Goal: Task Accomplishment & Management: Manage account settings

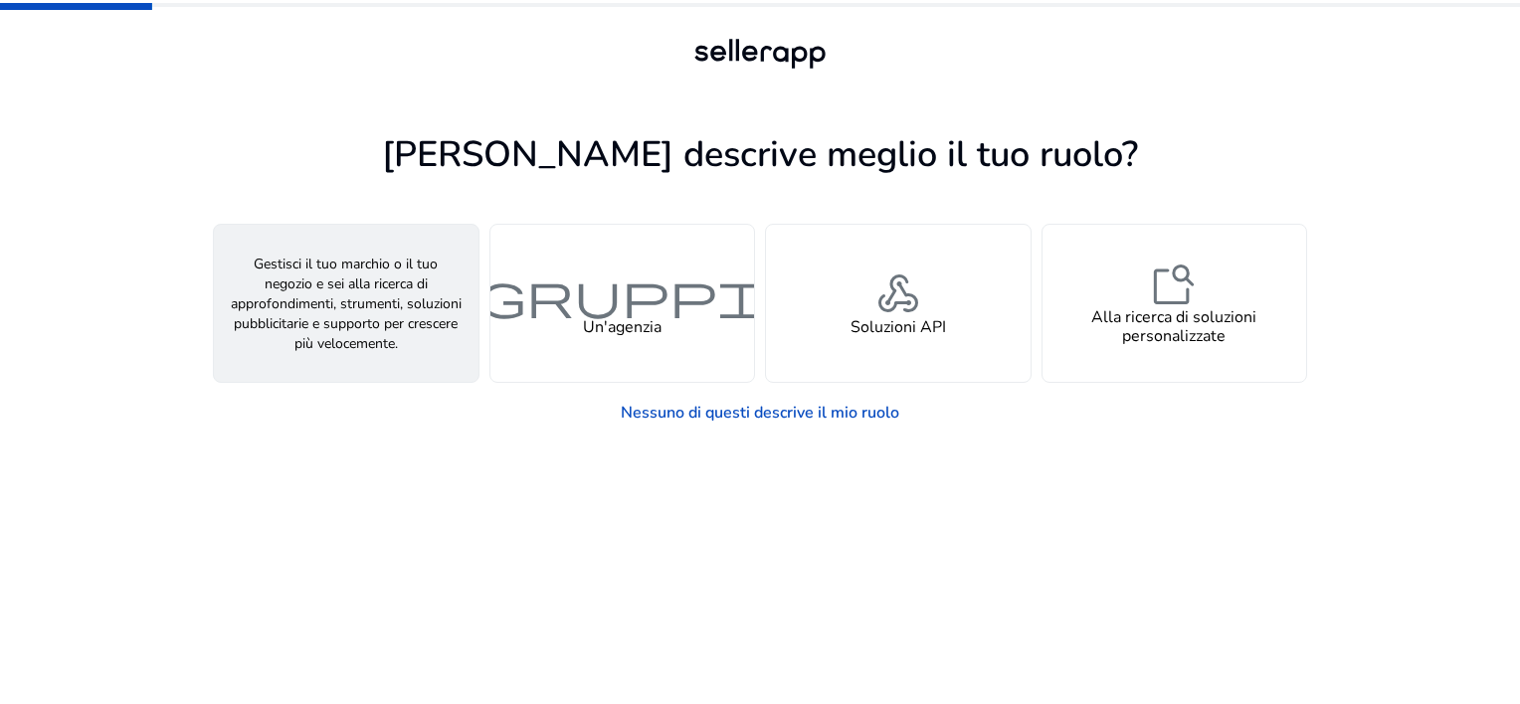
click at [322, 322] on h4 "Un venditore" at bounding box center [346, 327] width 94 height 19
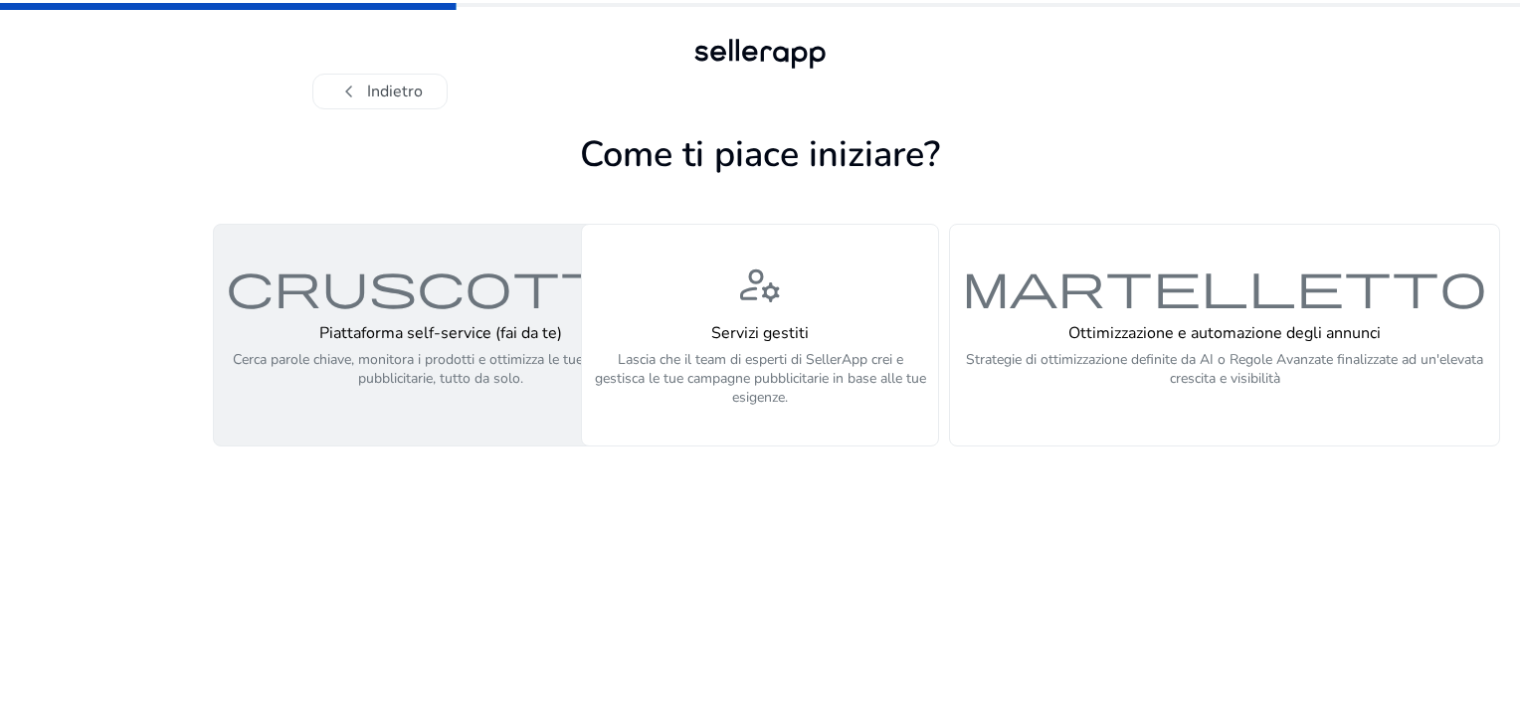
click at [348, 356] on p "Cerca parole chiave, monitora i prodotti e ottimizza le tue campagne pubblicita…" at bounding box center [441, 380] width 430 height 60
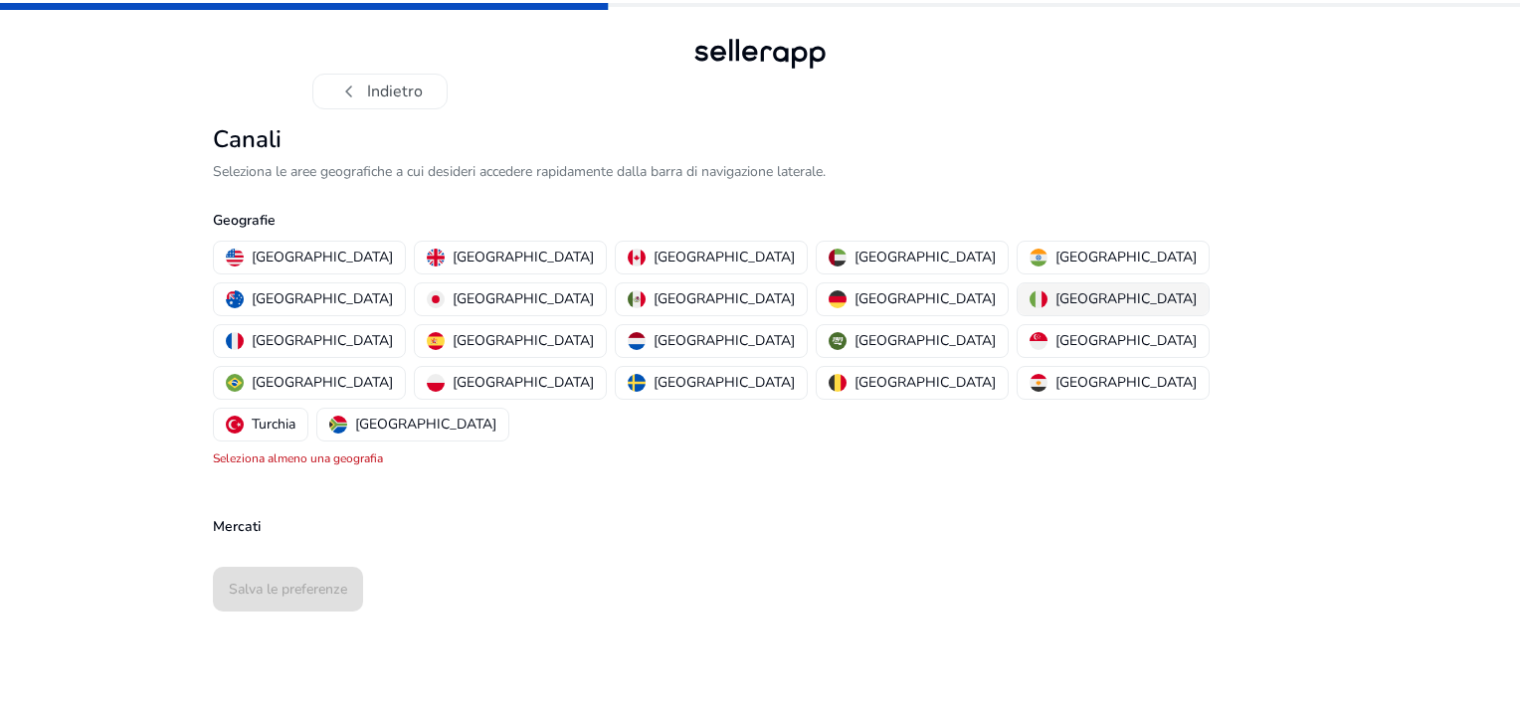
click at [1056, 295] on p "[GEOGRAPHIC_DATA]" at bounding box center [1126, 299] width 141 height 21
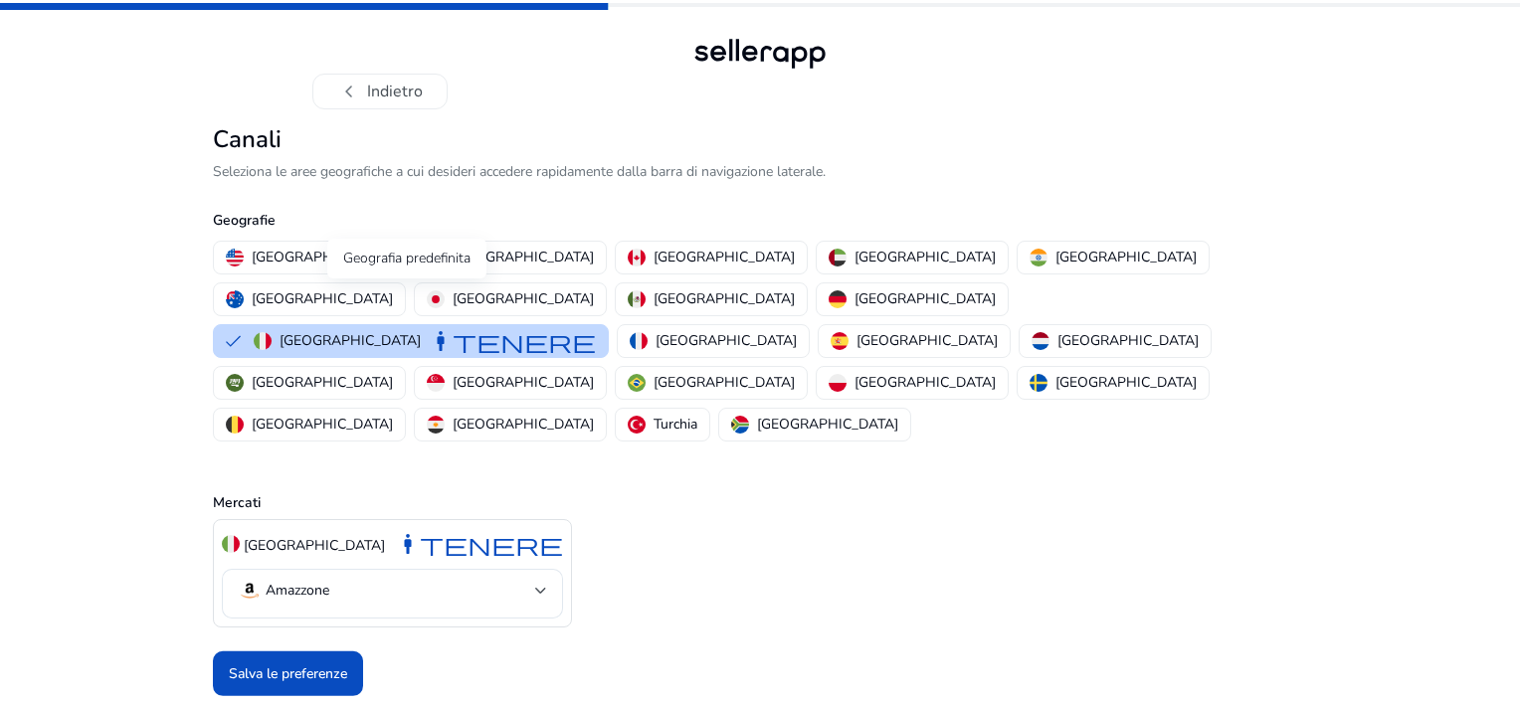
click at [398, 260] on div "Geografia predefinita" at bounding box center [406, 259] width 159 height 40
click at [453, 251] on p "Regno Unito" at bounding box center [523, 257] width 141 height 21
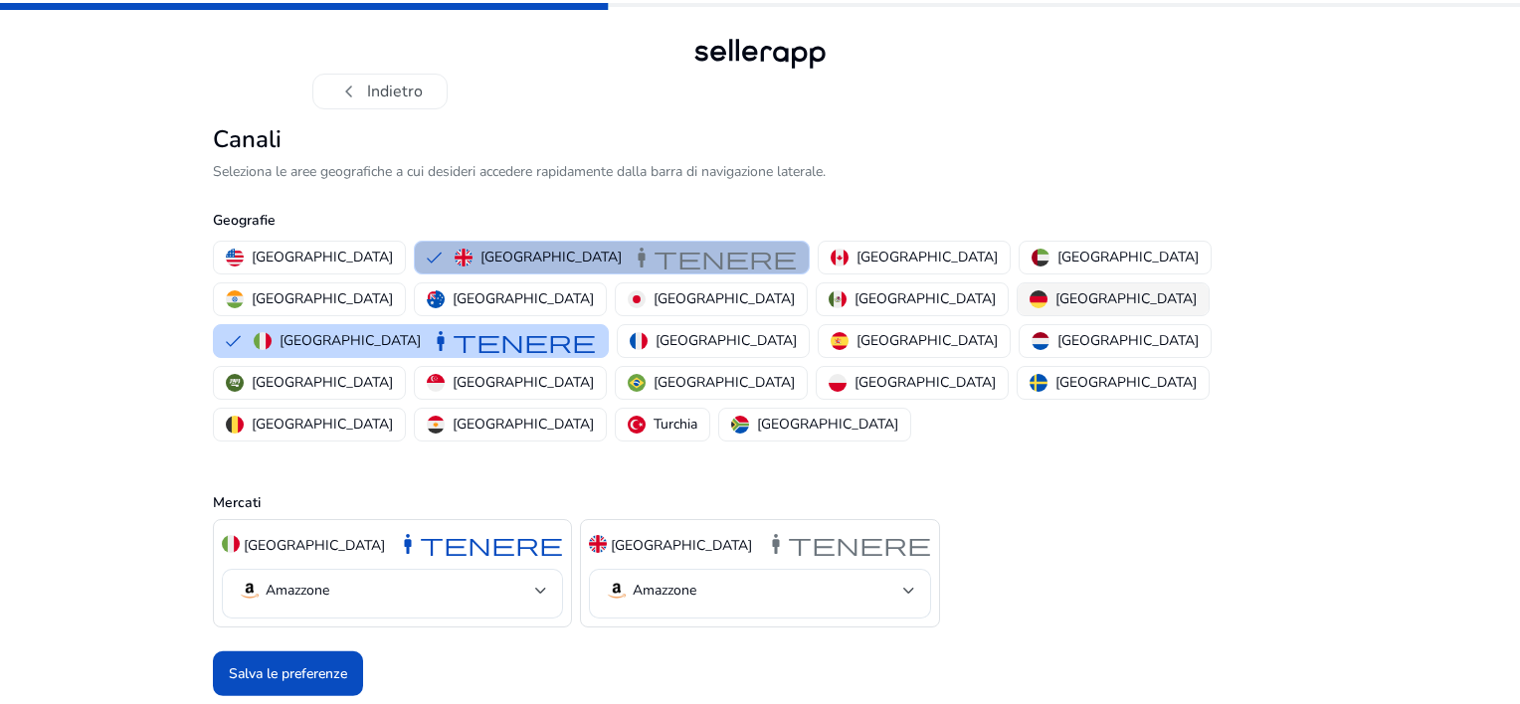
click at [1056, 296] on p "Germania" at bounding box center [1126, 299] width 141 height 21
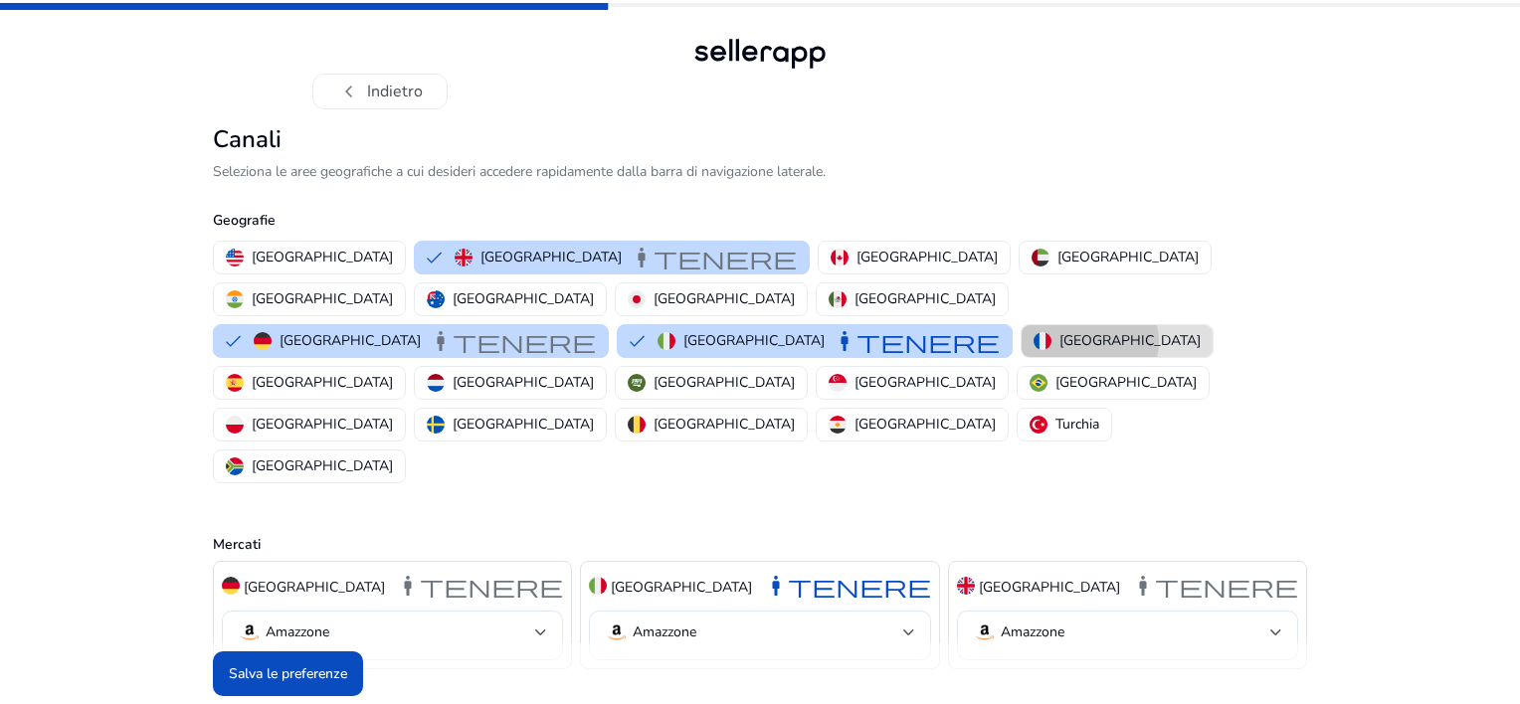
click at [1060, 330] on p "Francia" at bounding box center [1130, 340] width 141 height 21
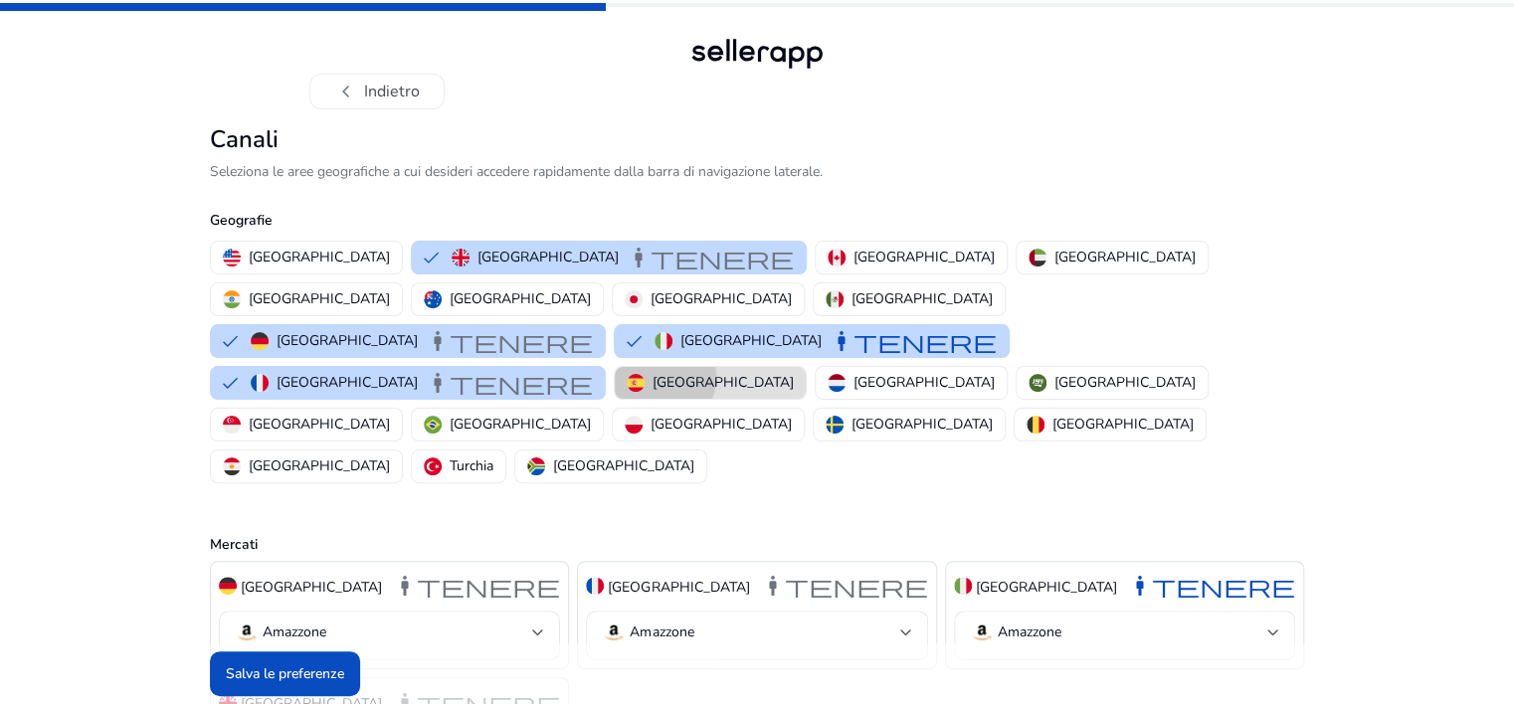
click at [653, 372] on p "[GEOGRAPHIC_DATA]" at bounding box center [723, 382] width 141 height 21
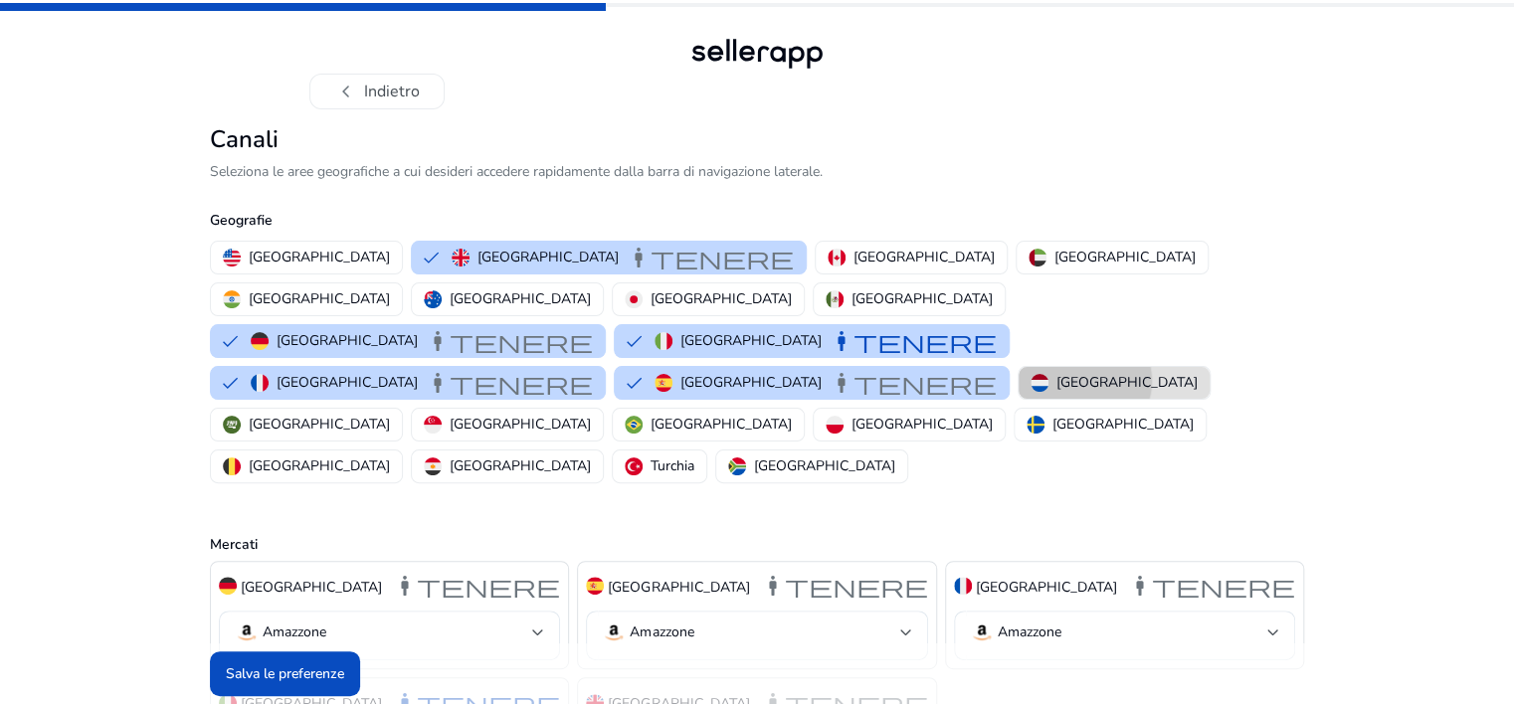
click at [1057, 372] on p "Paesi Bassi" at bounding box center [1127, 382] width 141 height 21
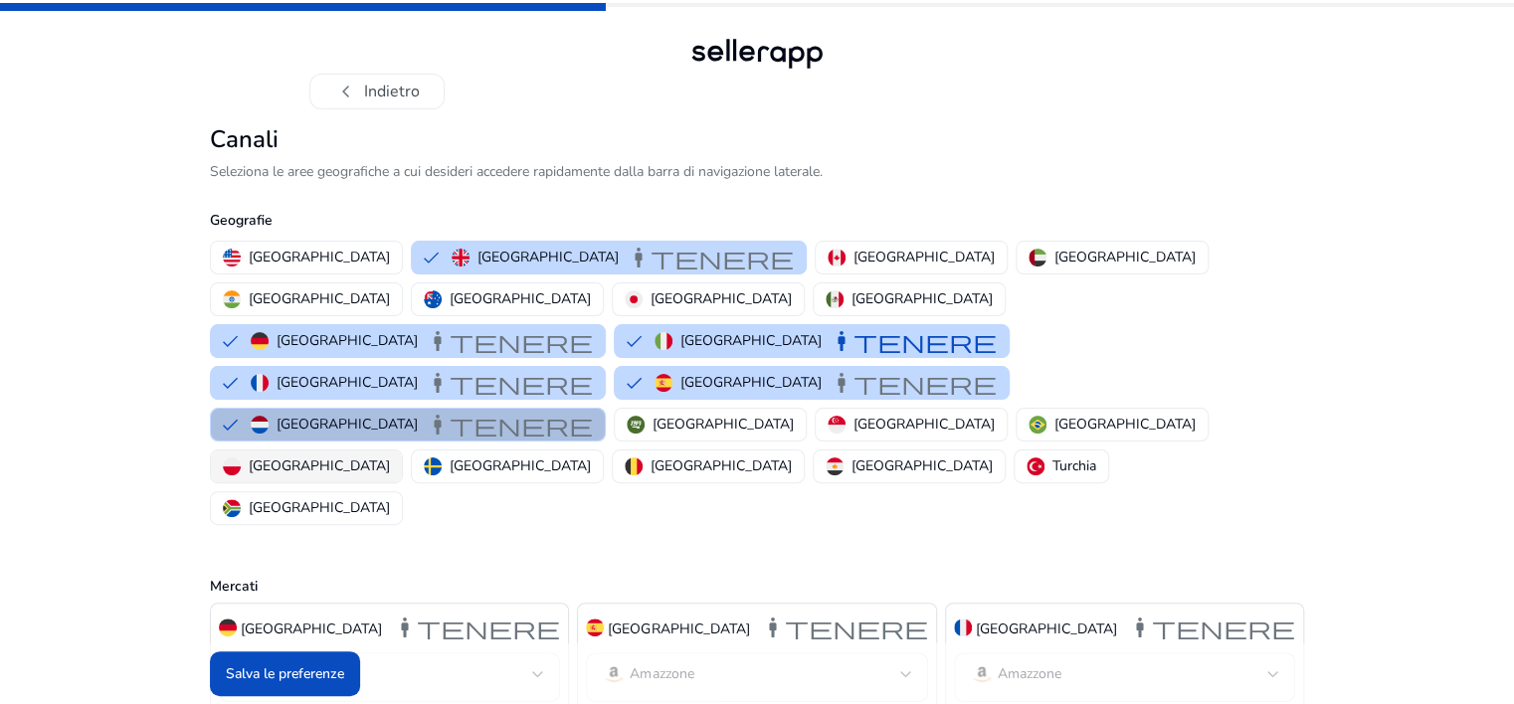
click at [271, 456] on p "Polonia" at bounding box center [319, 466] width 141 height 21
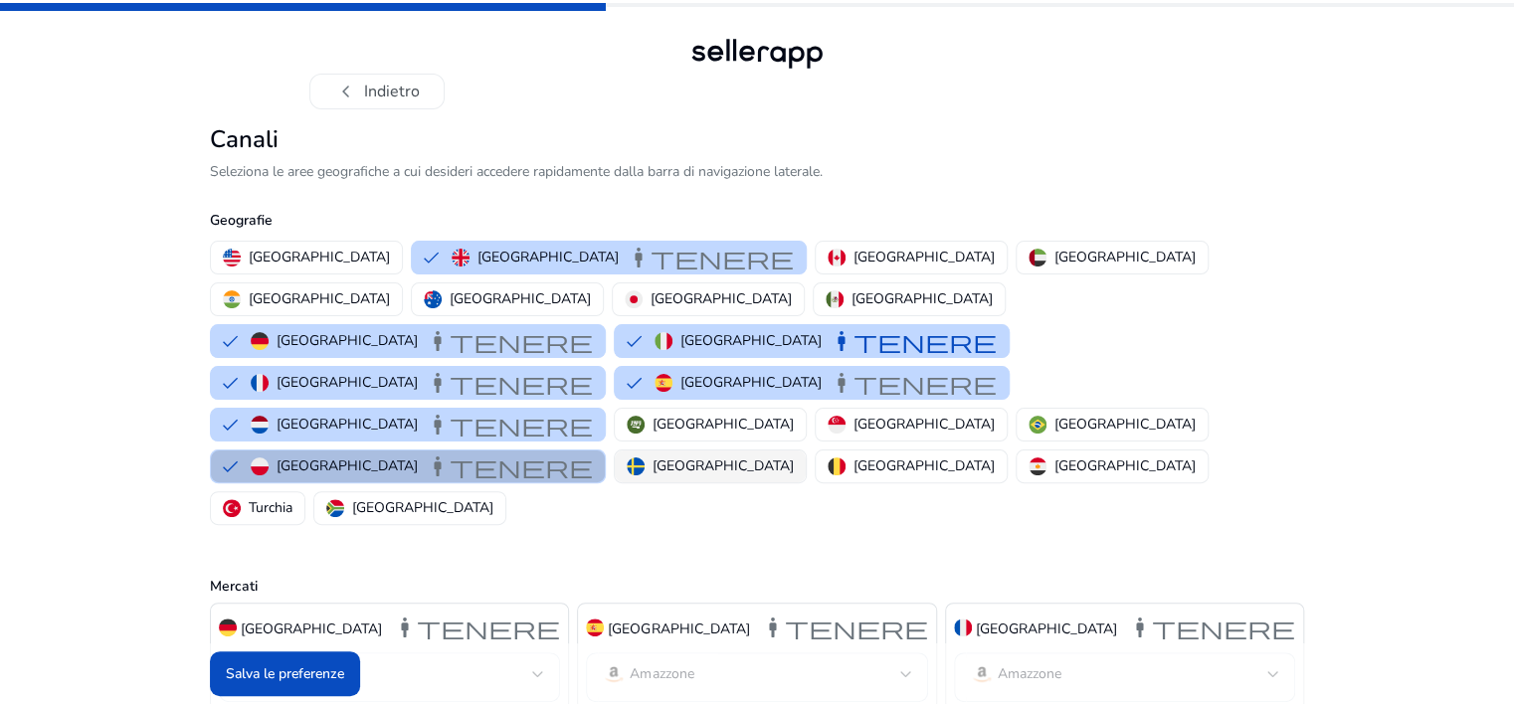
click at [653, 456] on p "Svezia" at bounding box center [723, 466] width 141 height 21
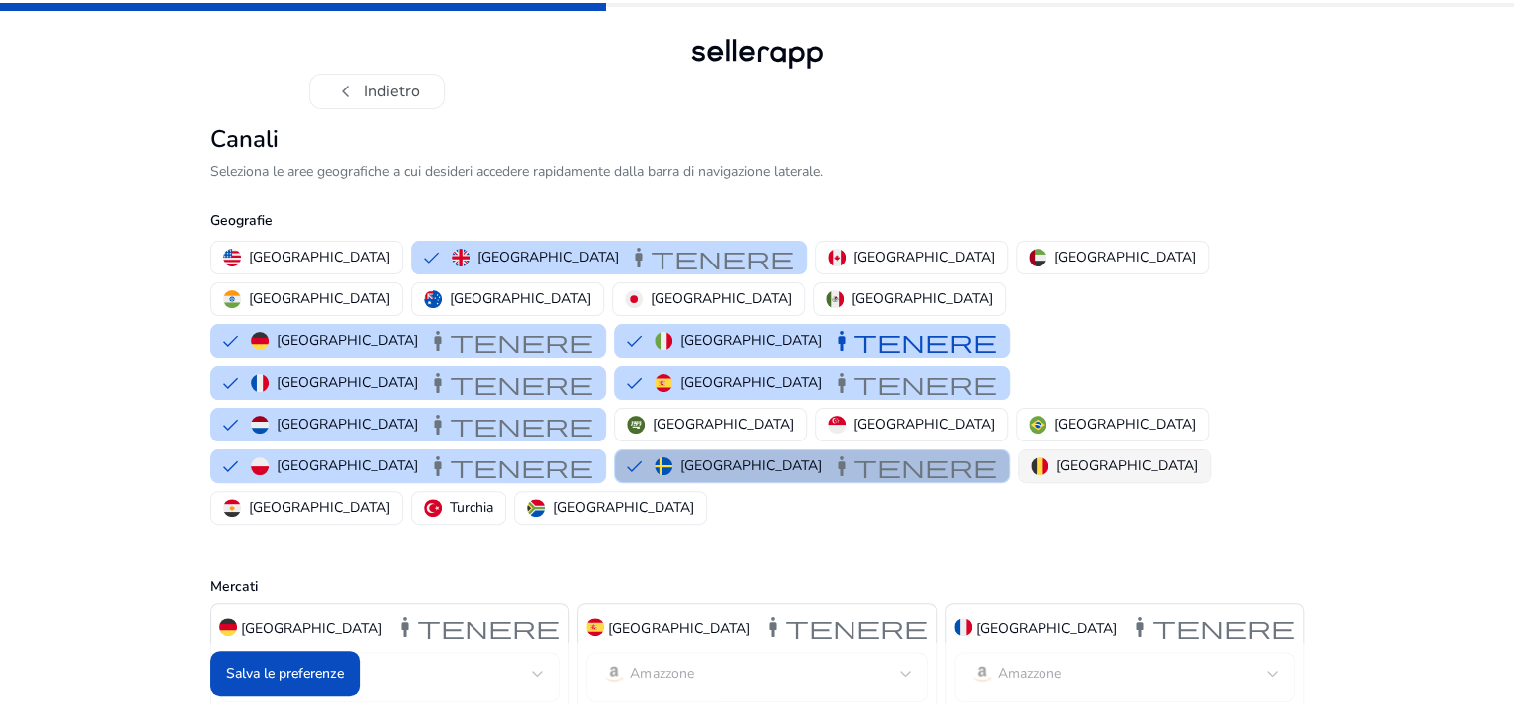
click at [1057, 456] on p "Belgio" at bounding box center [1127, 466] width 141 height 21
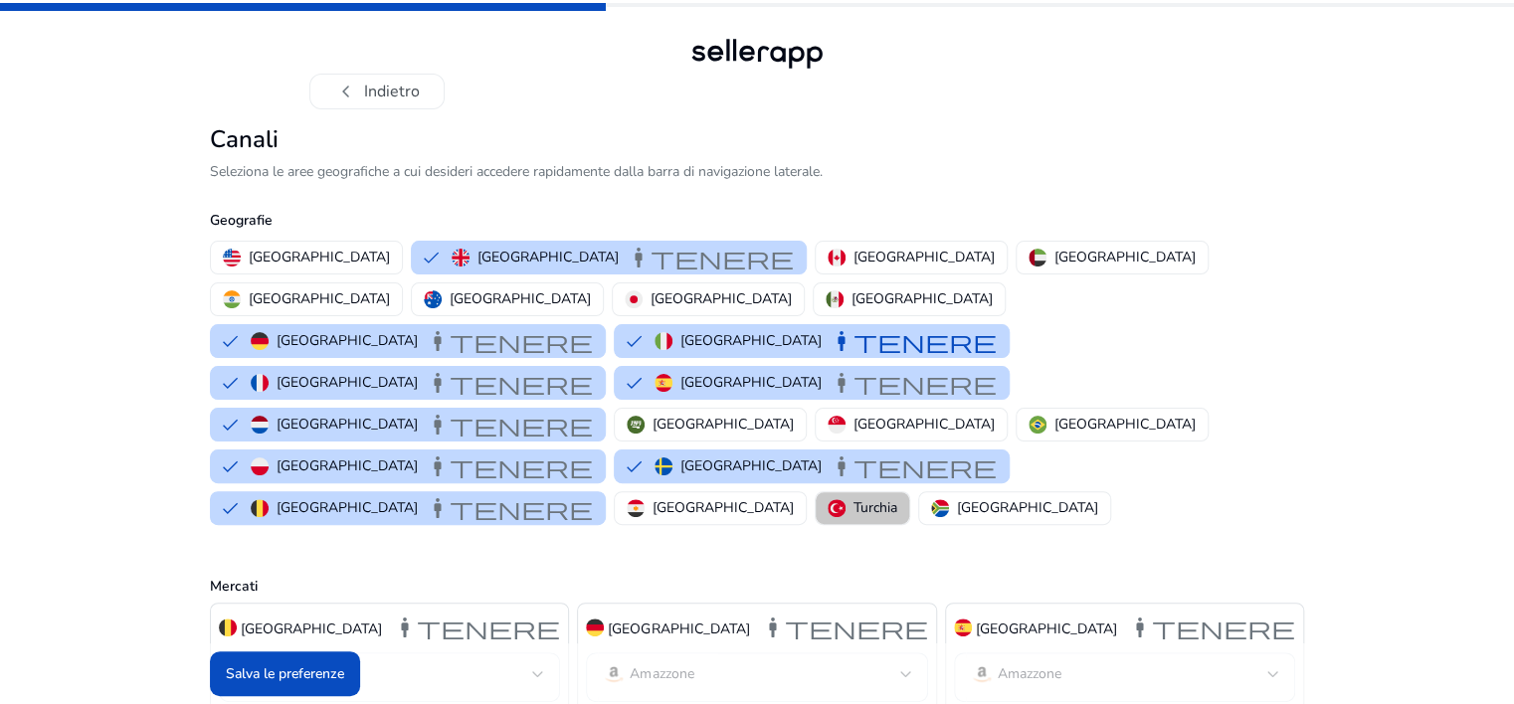
click at [854, 497] on p "Turchia" at bounding box center [876, 507] width 44 height 21
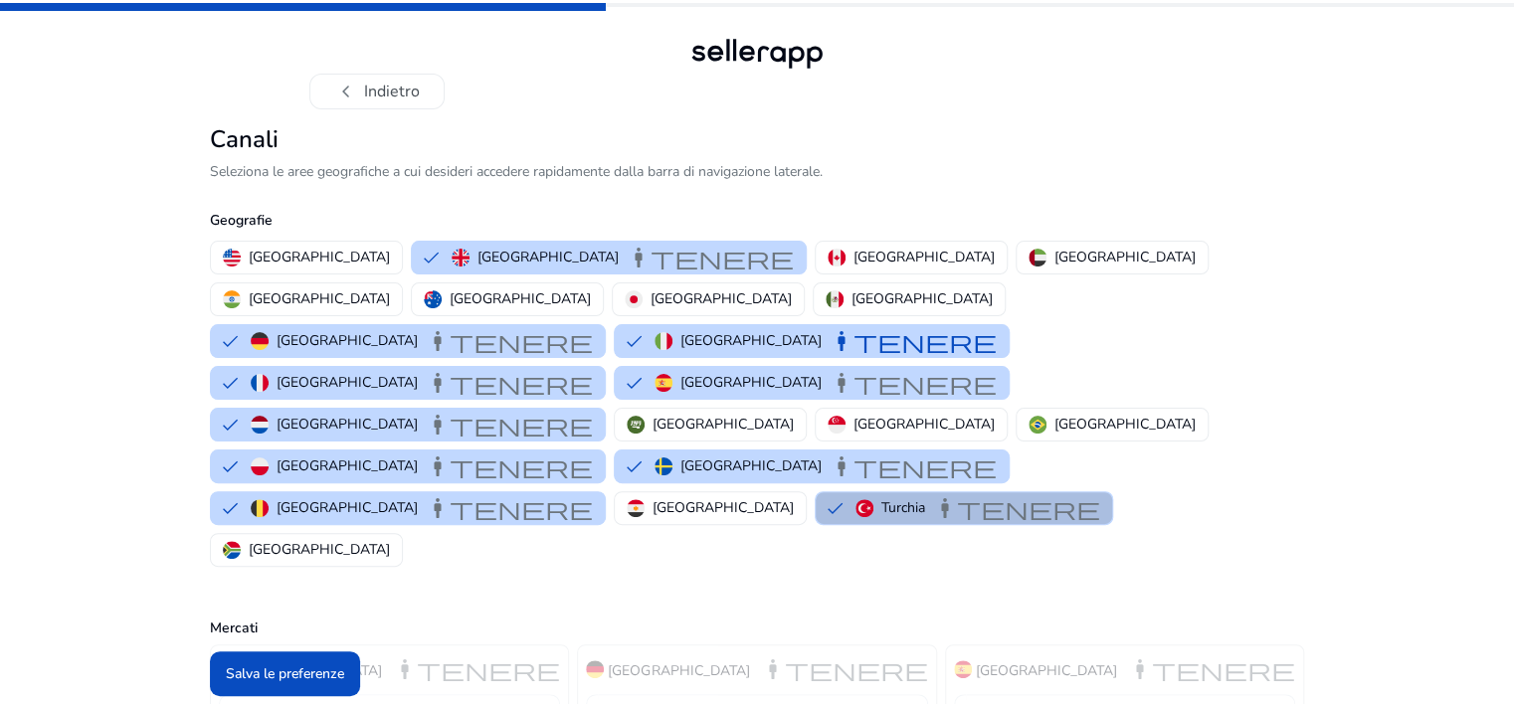
scroll to position [99, 0]
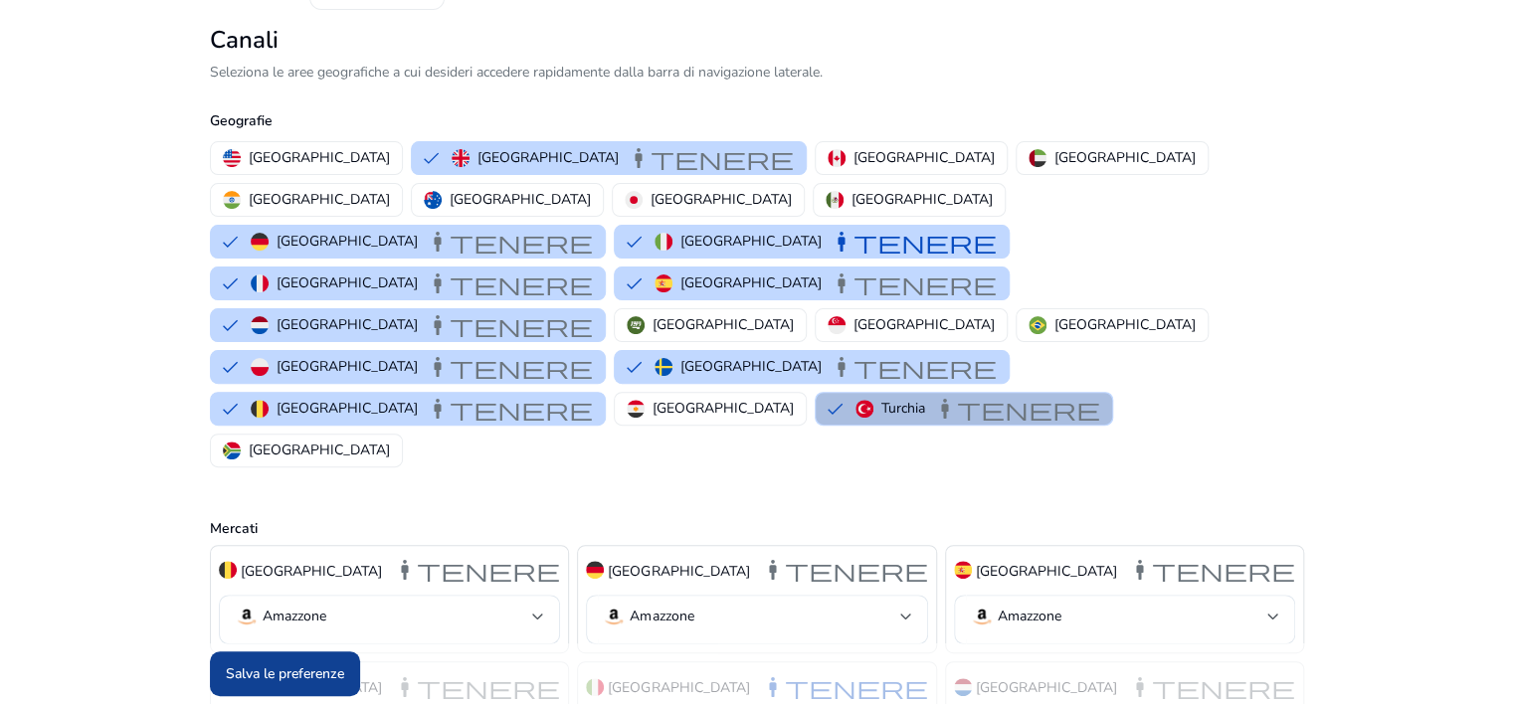
click at [270, 674] on font "Salva le preferenze" at bounding box center [285, 674] width 118 height 21
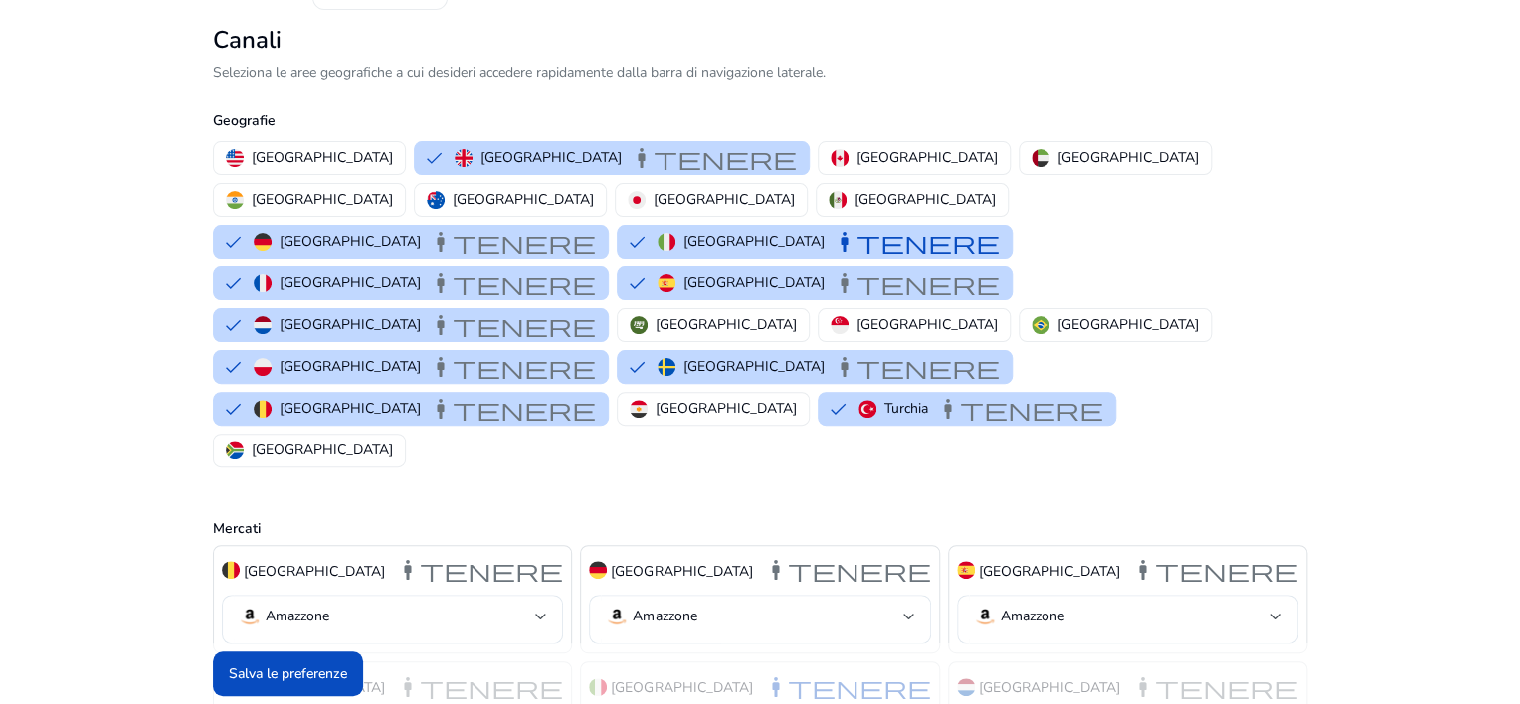
scroll to position [0, 0]
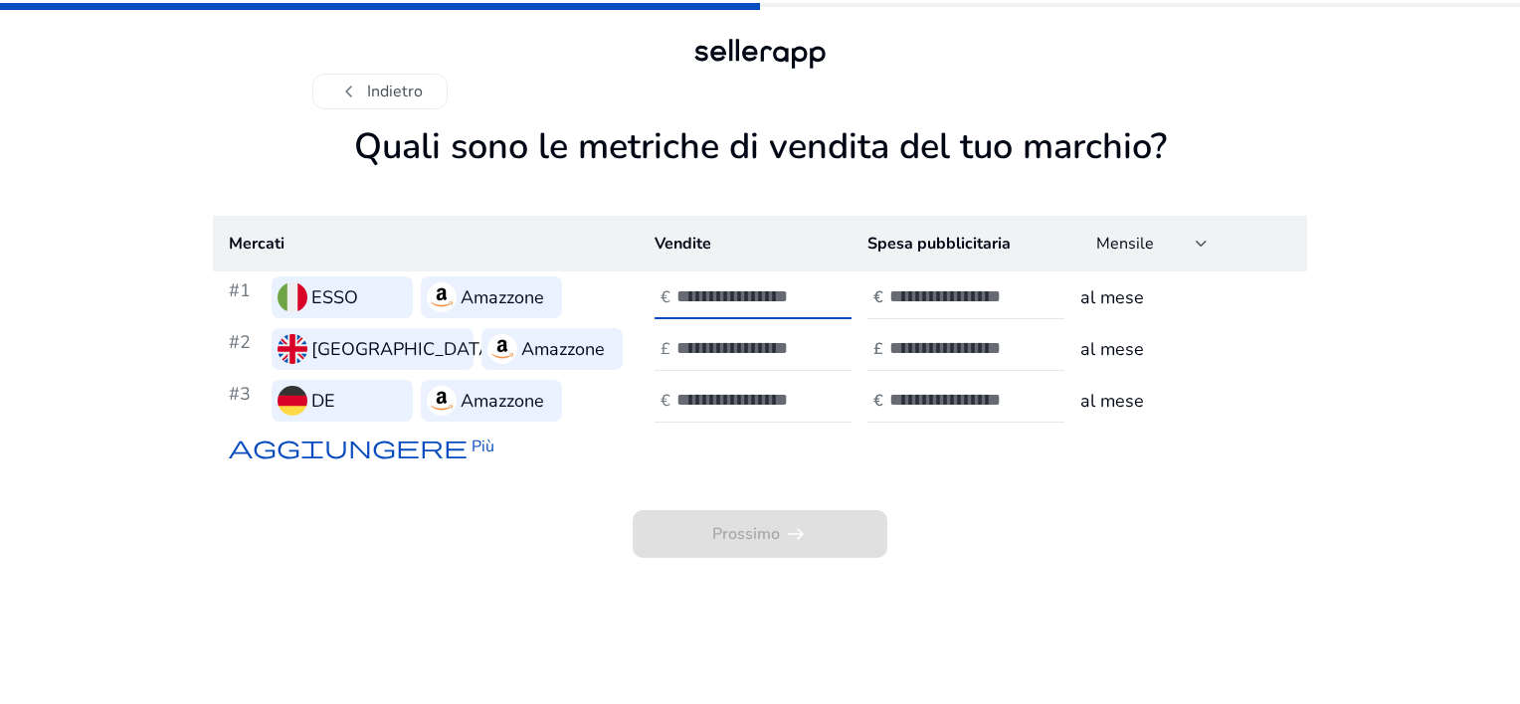
click at [721, 295] on input "number" at bounding box center [744, 297] width 134 height 22
type input "*****"
click at [947, 298] on input "number" at bounding box center [956, 297] width 134 height 22
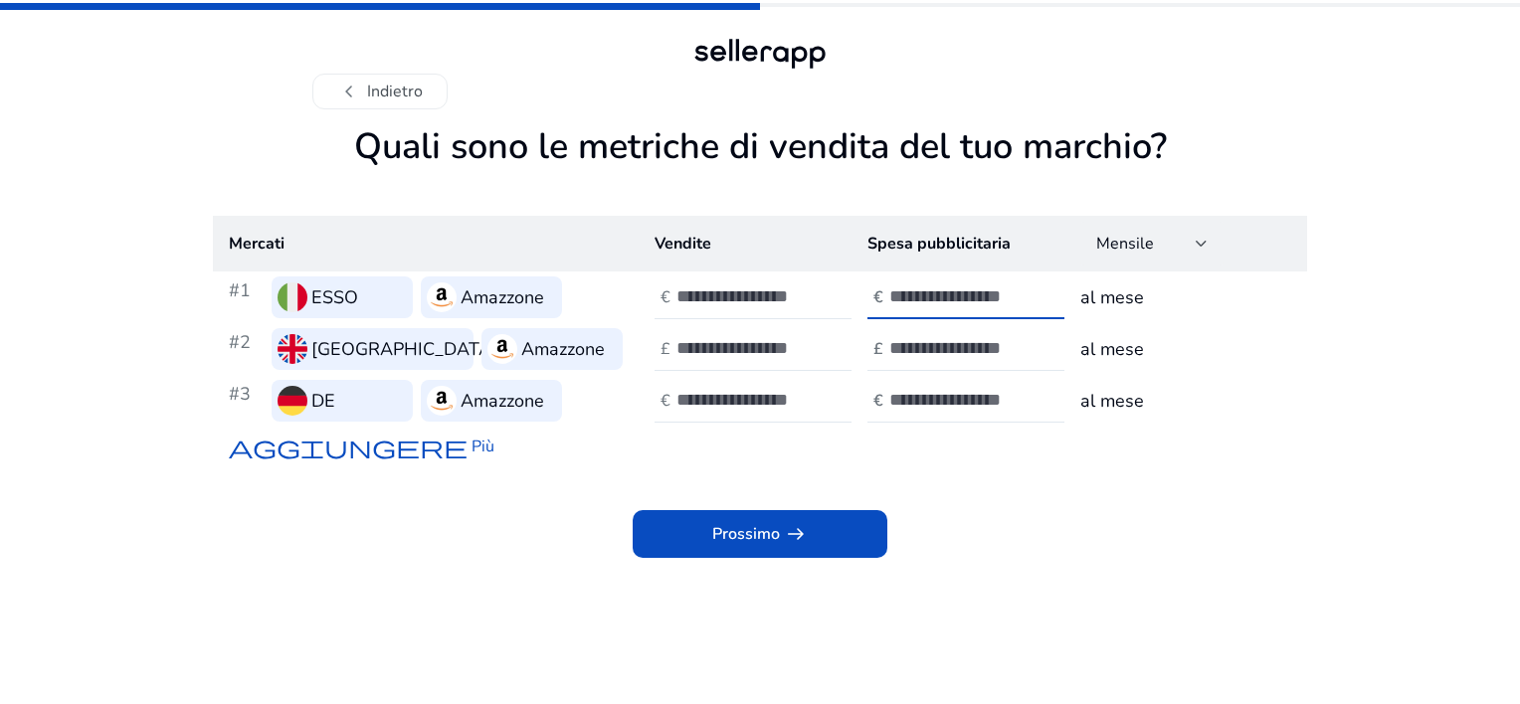
type input "****"
click at [1060, 557] on div "Prossimo arrow_right_alt" at bounding box center [760, 513] width 1094 height 92
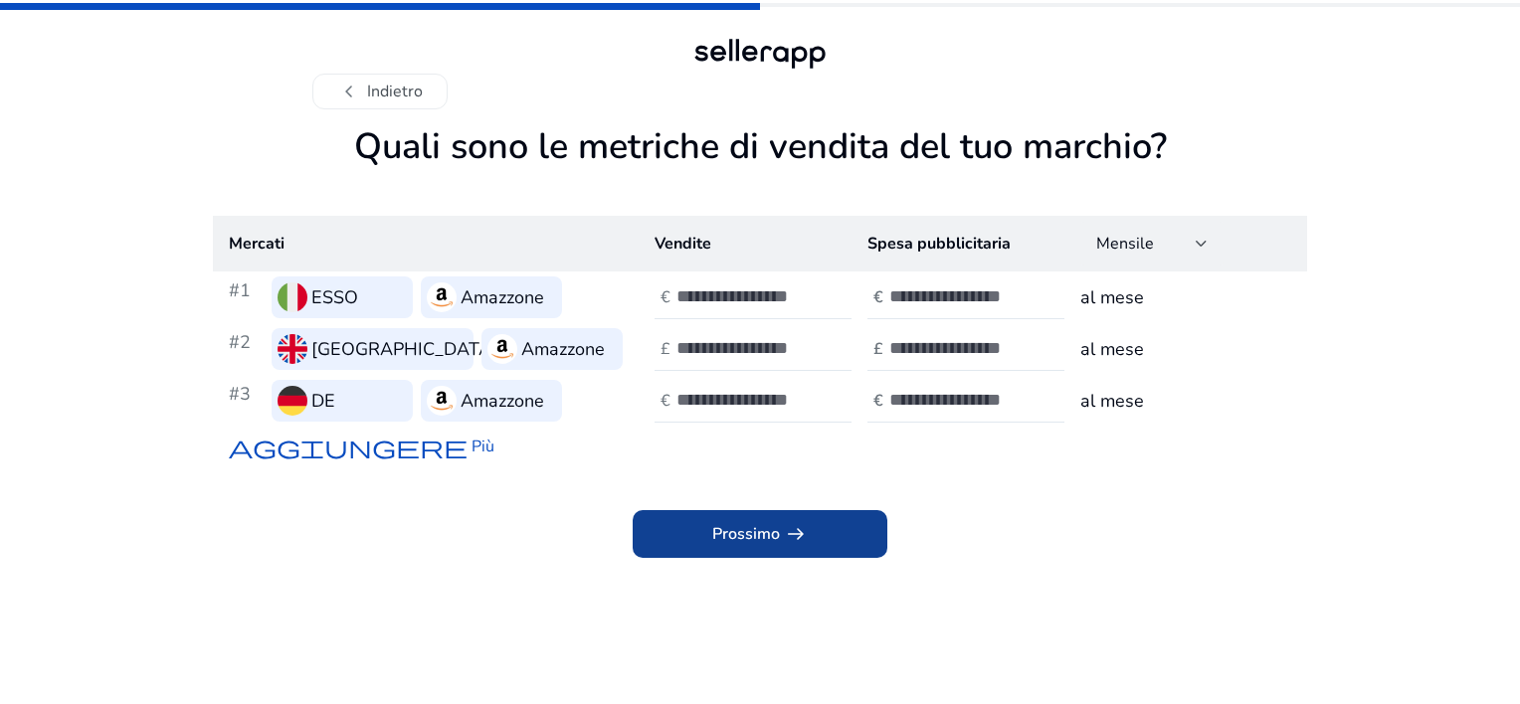
click at [727, 533] on font "Prossimo" at bounding box center [746, 534] width 68 height 24
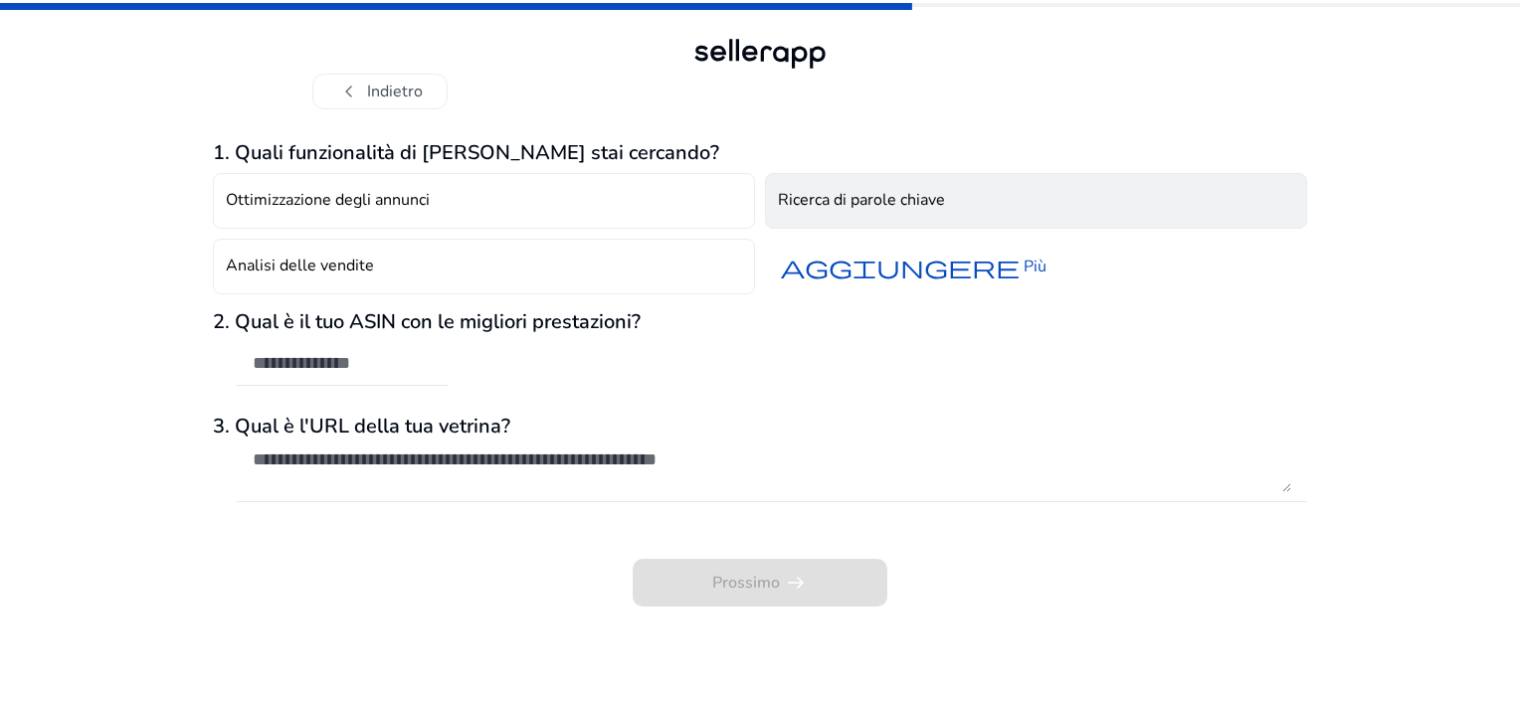
click at [839, 205] on h4 "Ricerca di parole chiave" at bounding box center [861, 200] width 167 height 19
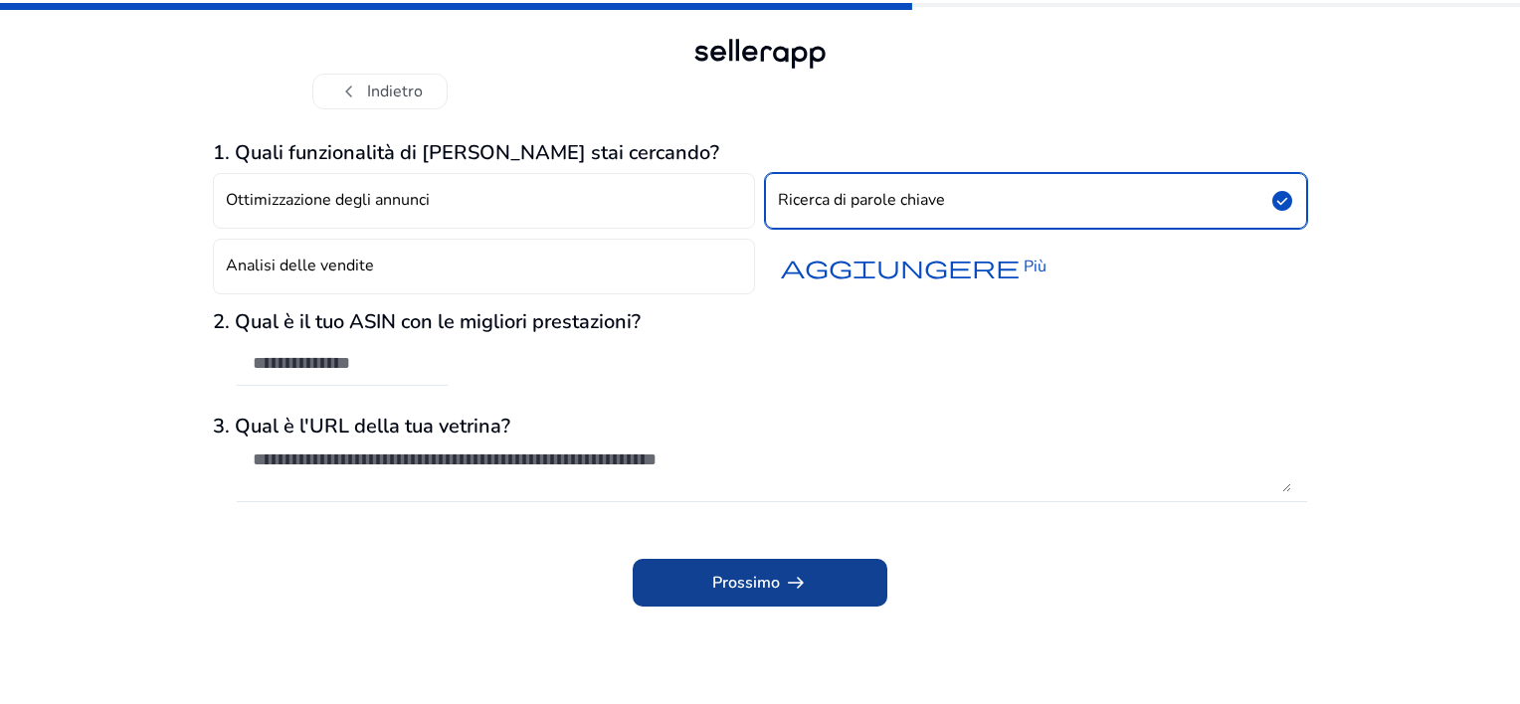
click at [737, 579] on font "Prossimo" at bounding box center [746, 583] width 68 height 24
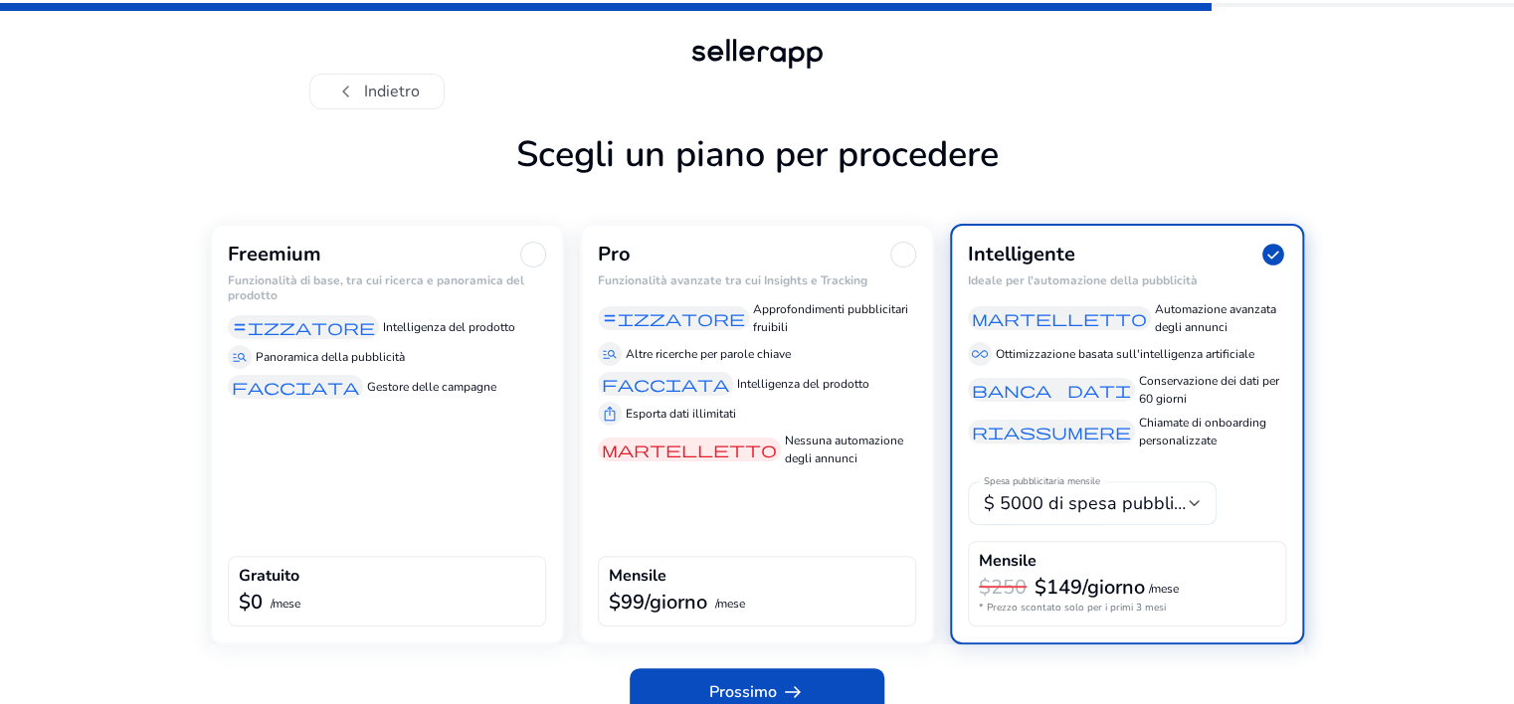
click at [303, 439] on div "Freemium Funzionalità di base, tra cui ricerca e panoramica del prodotto equali…" at bounding box center [387, 434] width 354 height 421
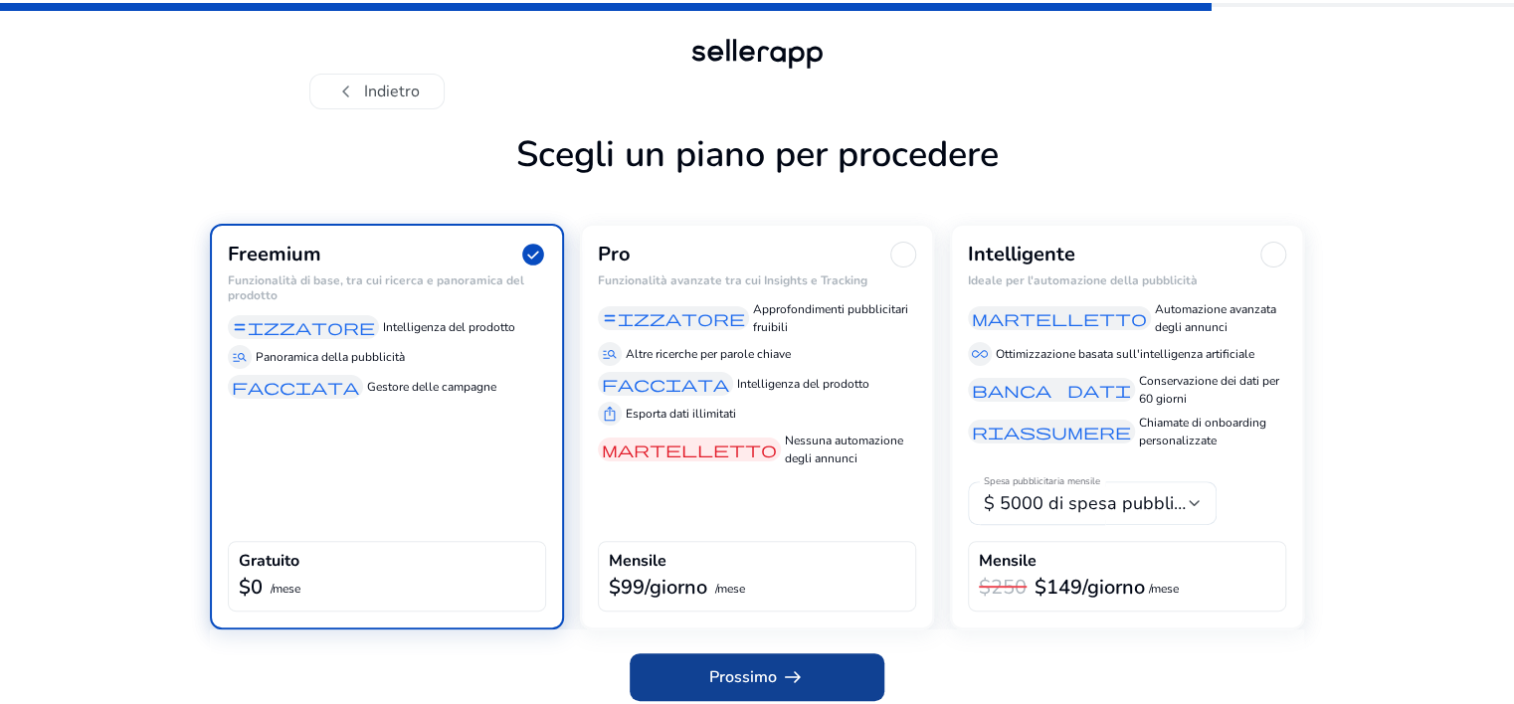
click at [799, 685] on span "arrow_right_alt" at bounding box center [793, 678] width 24 height 24
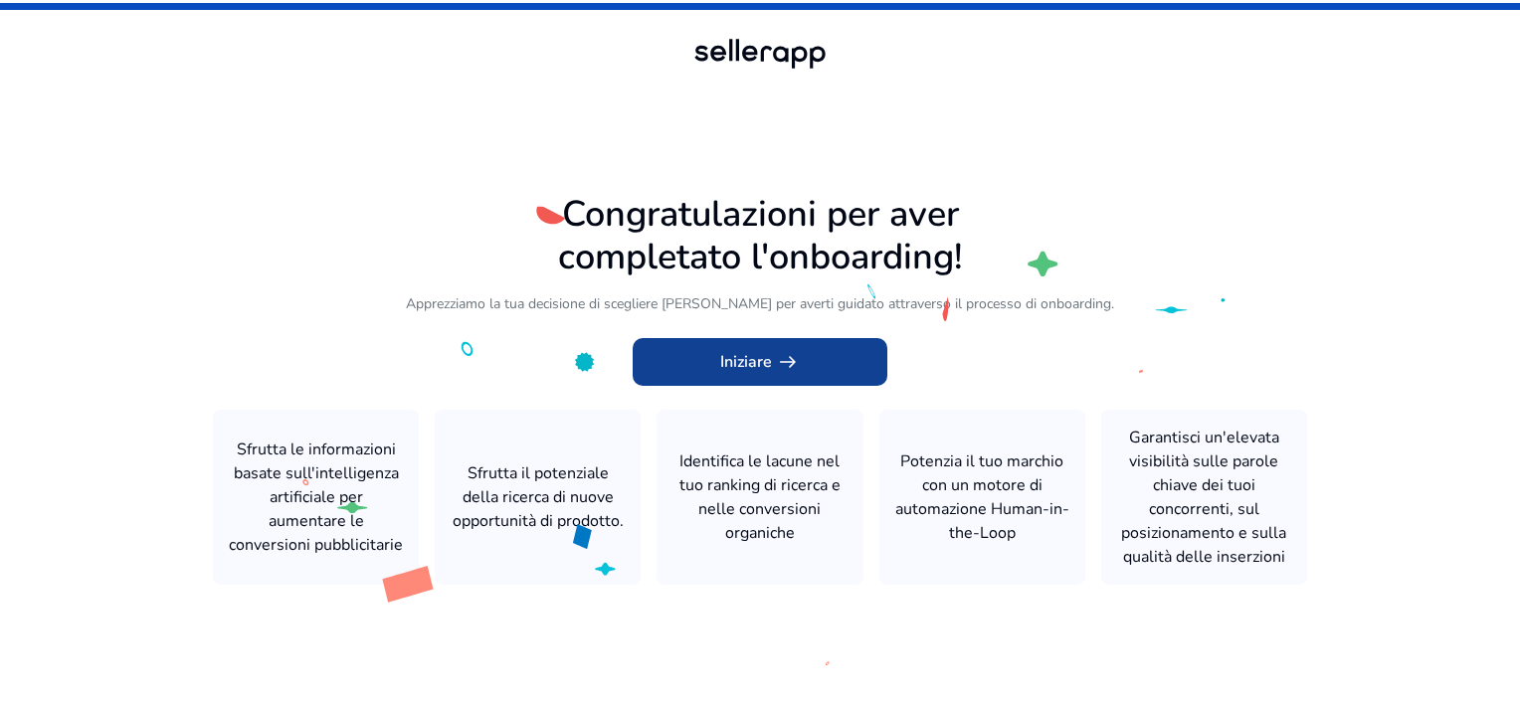
click at [760, 369] on font "Iniziare" at bounding box center [746, 362] width 52 height 24
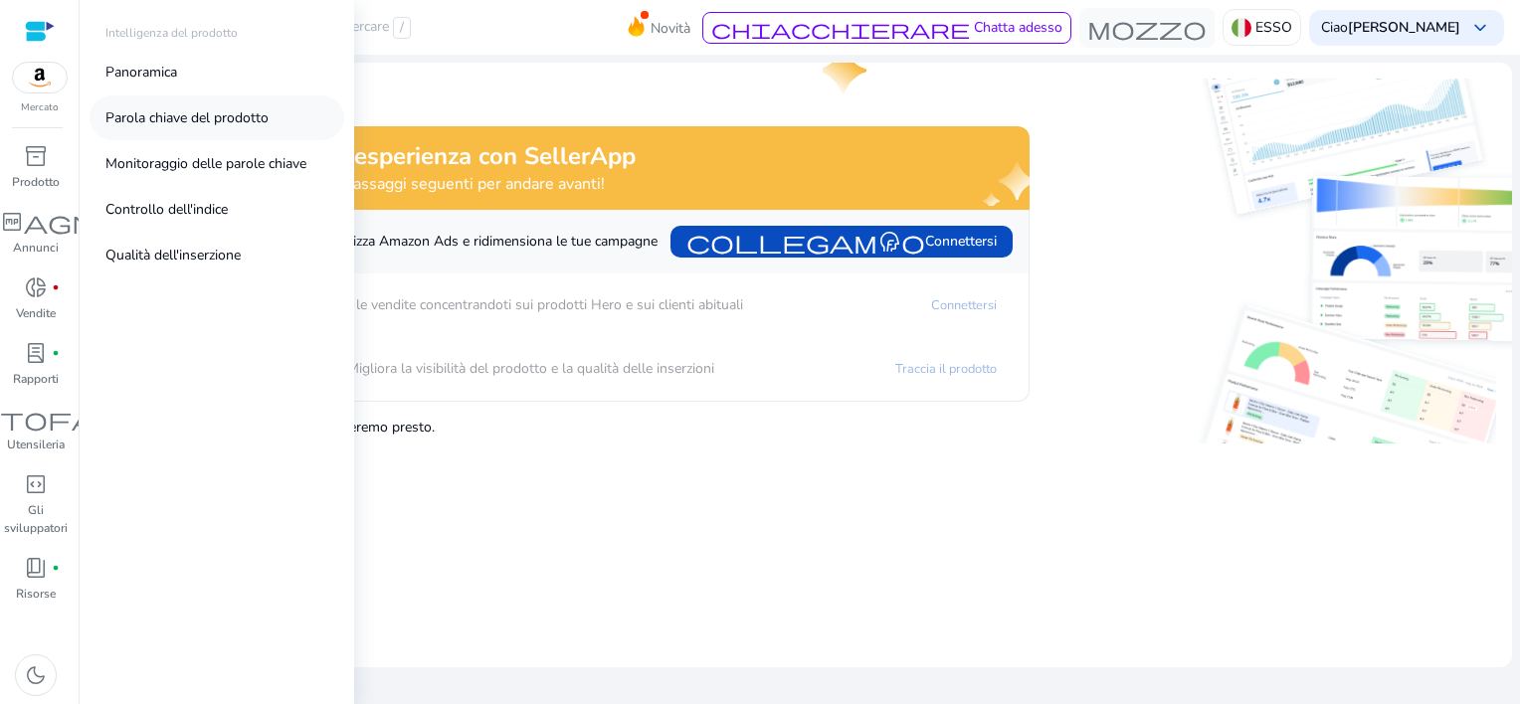
click at [172, 121] on p "Parola chiave del prodotto" at bounding box center [186, 117] width 163 height 21
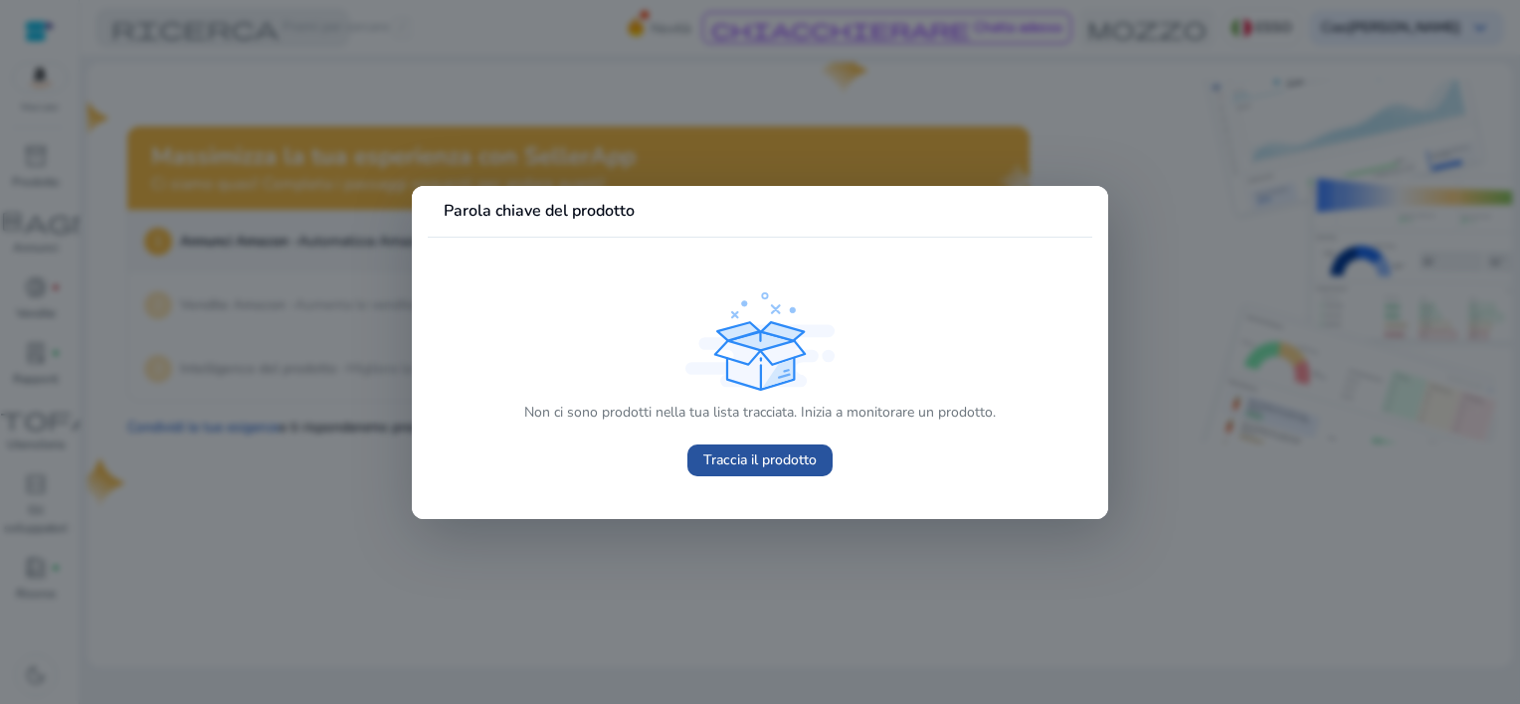
click at [767, 467] on span "Traccia il prodotto" at bounding box center [759, 460] width 113 height 21
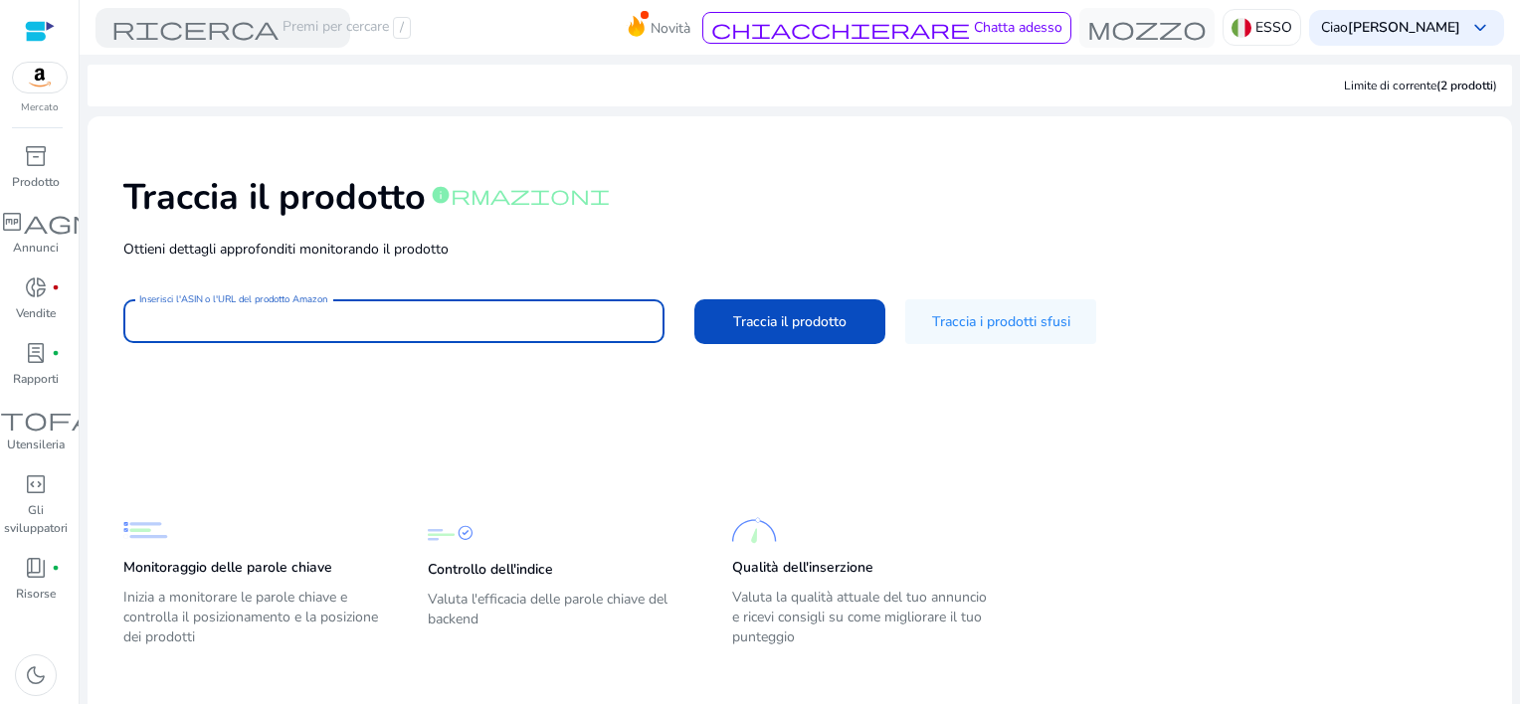
paste input "**********"
type input "**********"
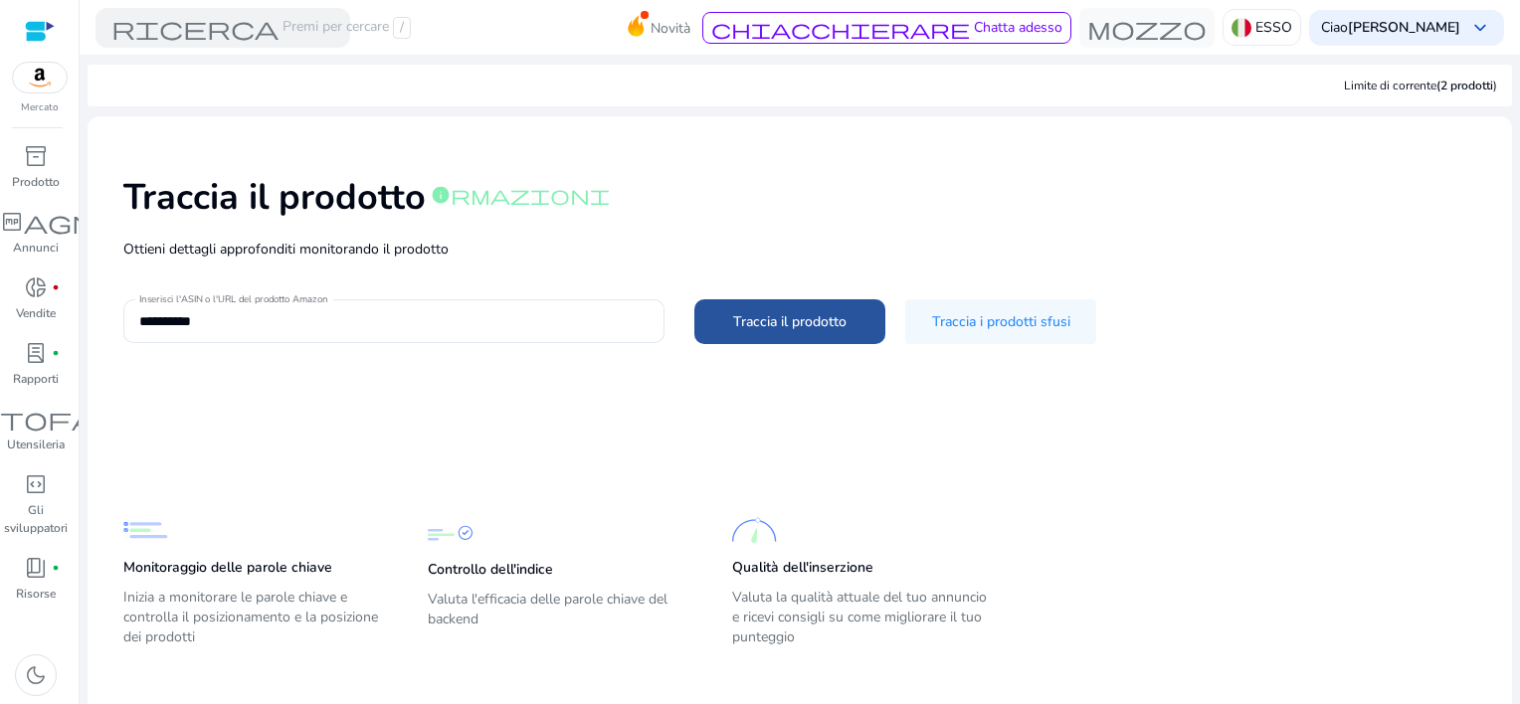
click at [781, 325] on span "Traccia il prodotto" at bounding box center [789, 321] width 113 height 21
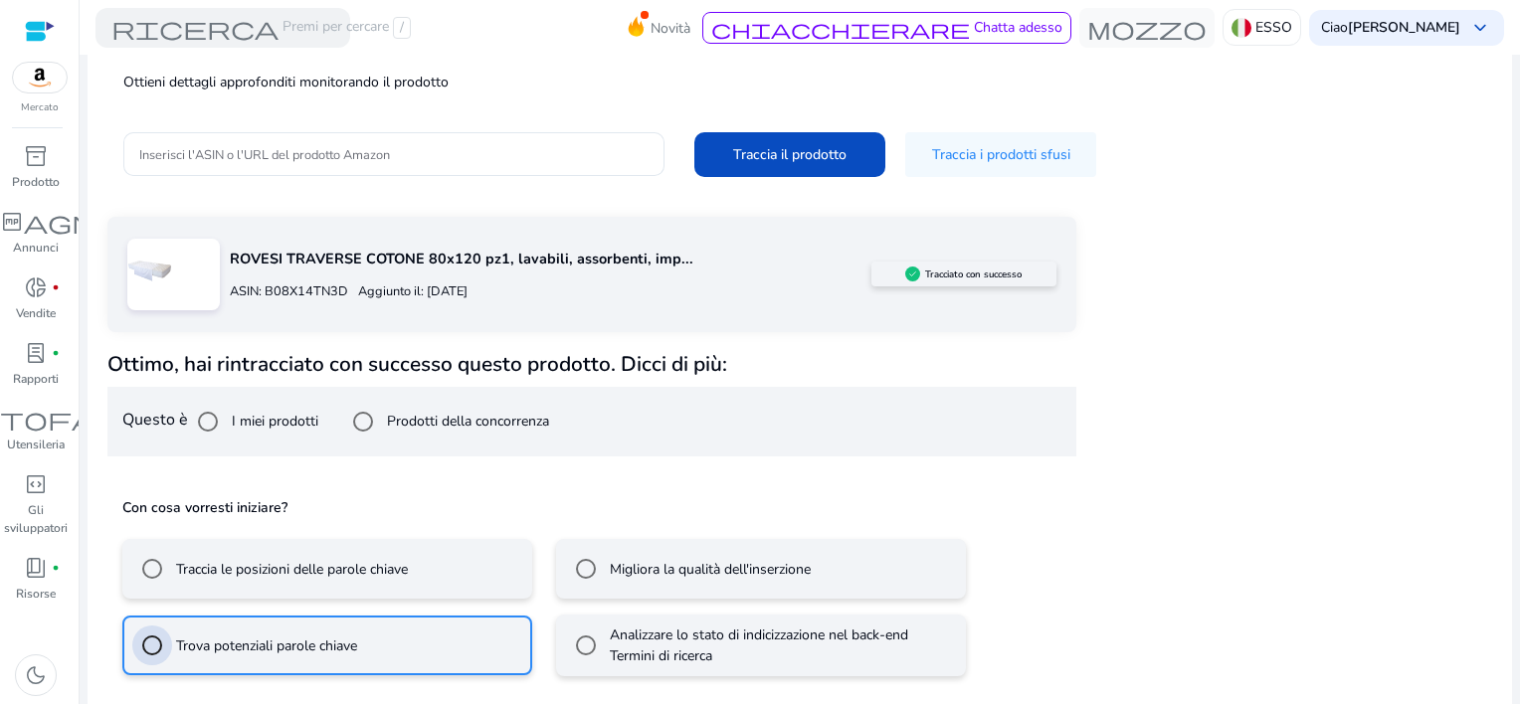
scroll to position [256, 0]
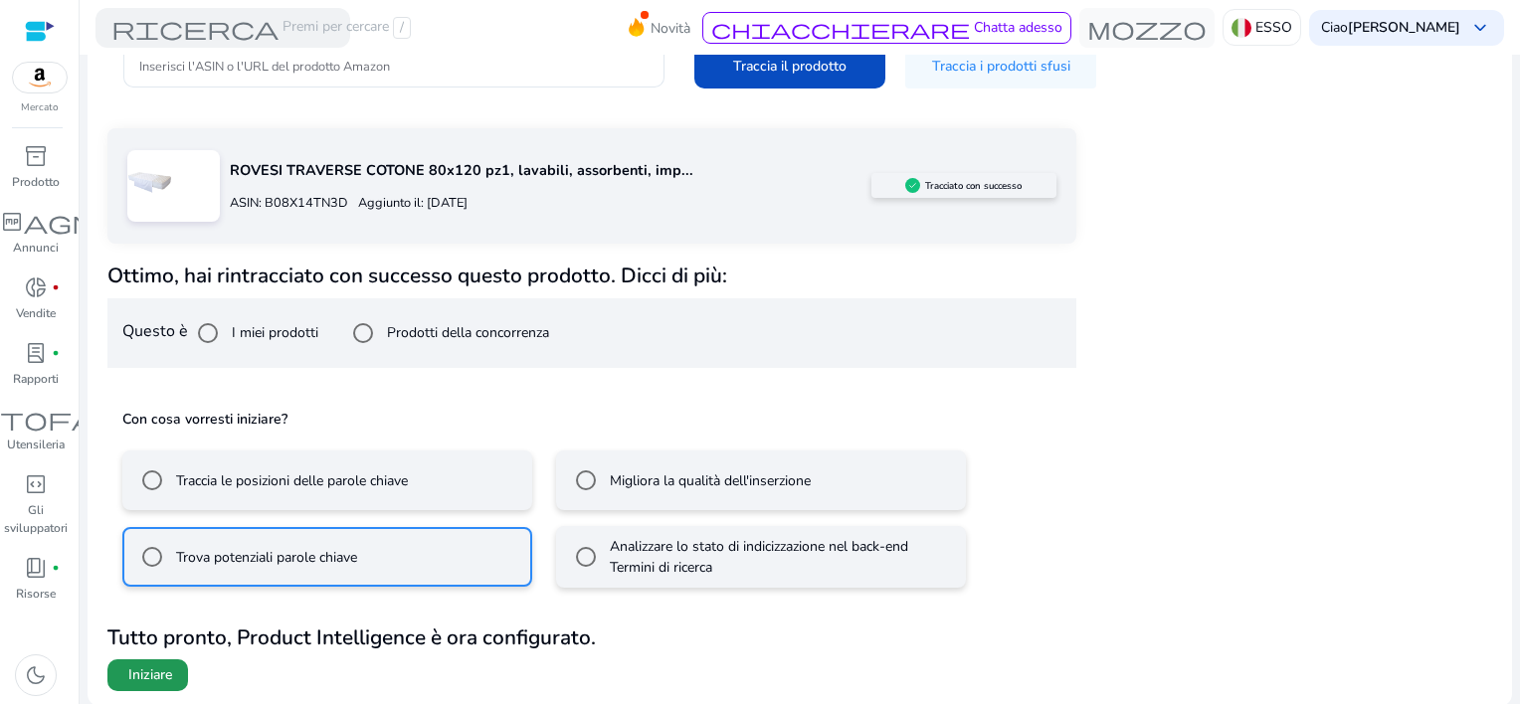
click at [141, 669] on span "Iniziare" at bounding box center [150, 676] width 44 height 20
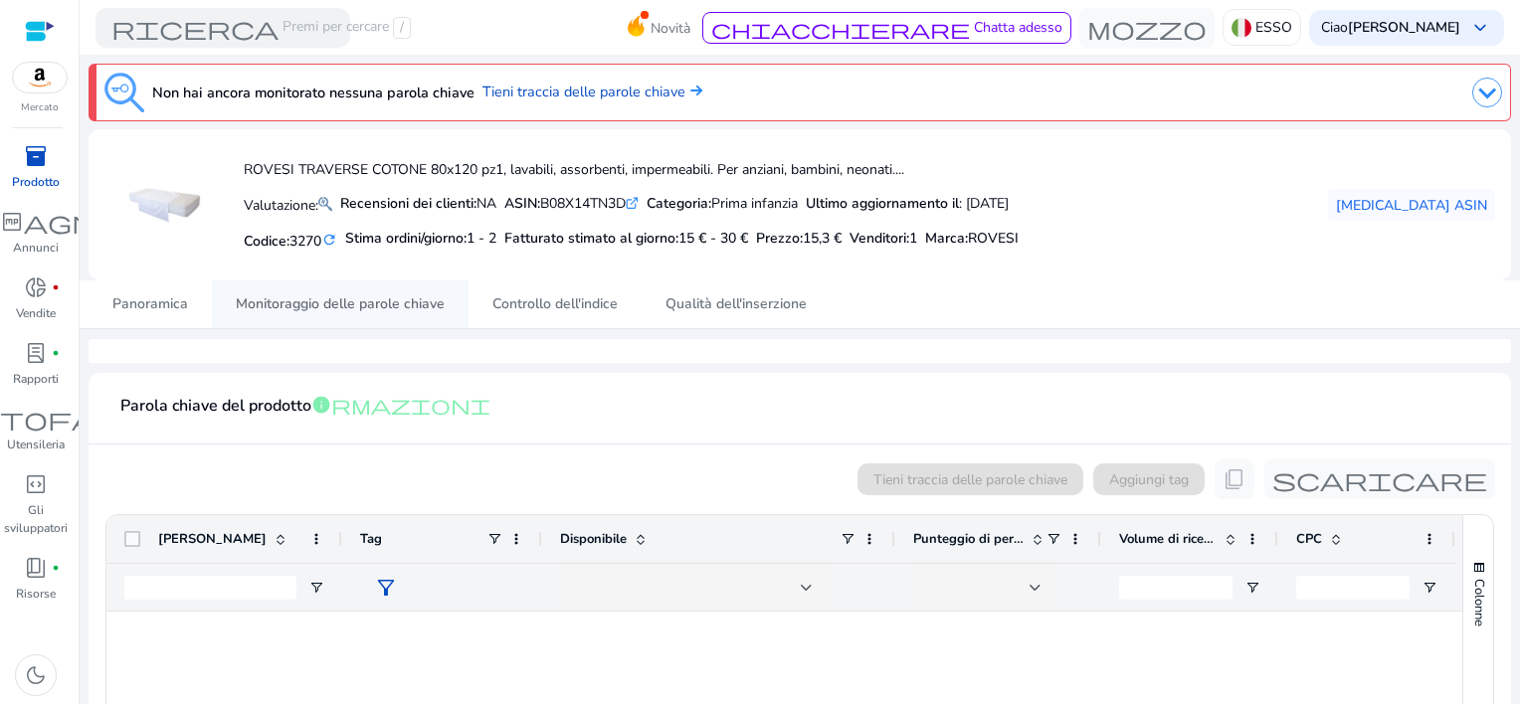
click at [373, 303] on span "Monitoraggio delle parole chiave" at bounding box center [340, 304] width 209 height 14
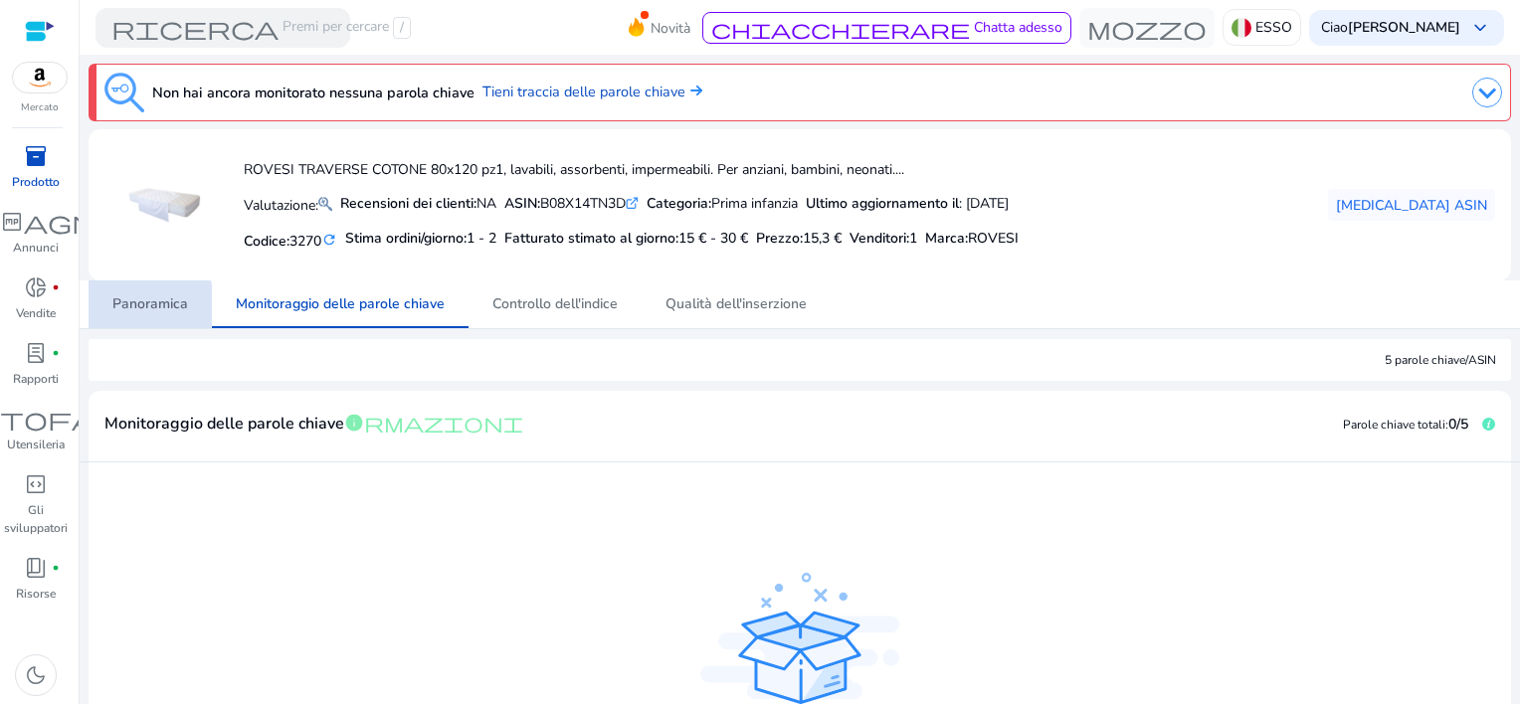
click at [142, 305] on span "Panoramica" at bounding box center [150, 304] width 76 height 14
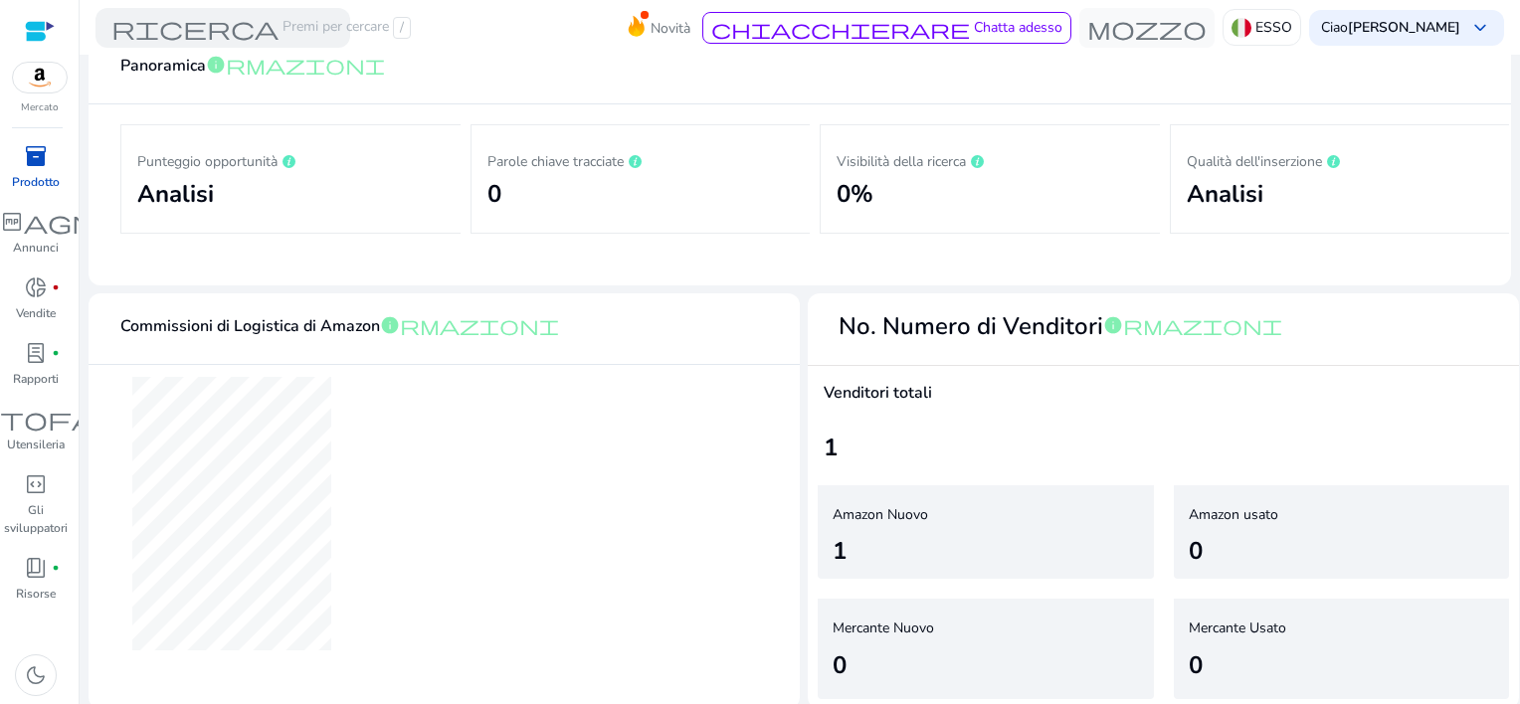
scroll to position [311, 0]
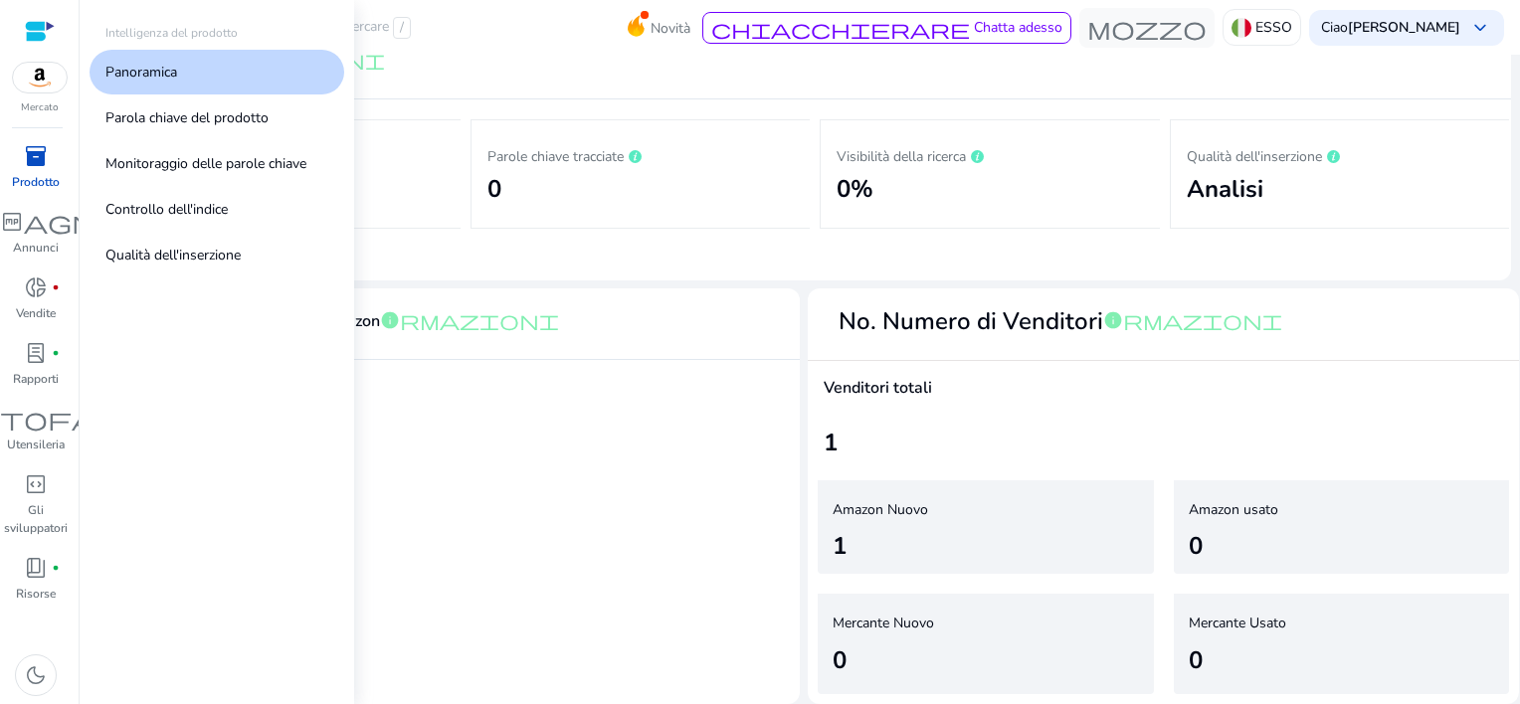
click at [27, 166] on span "inventory_2" at bounding box center [36, 156] width 24 height 24
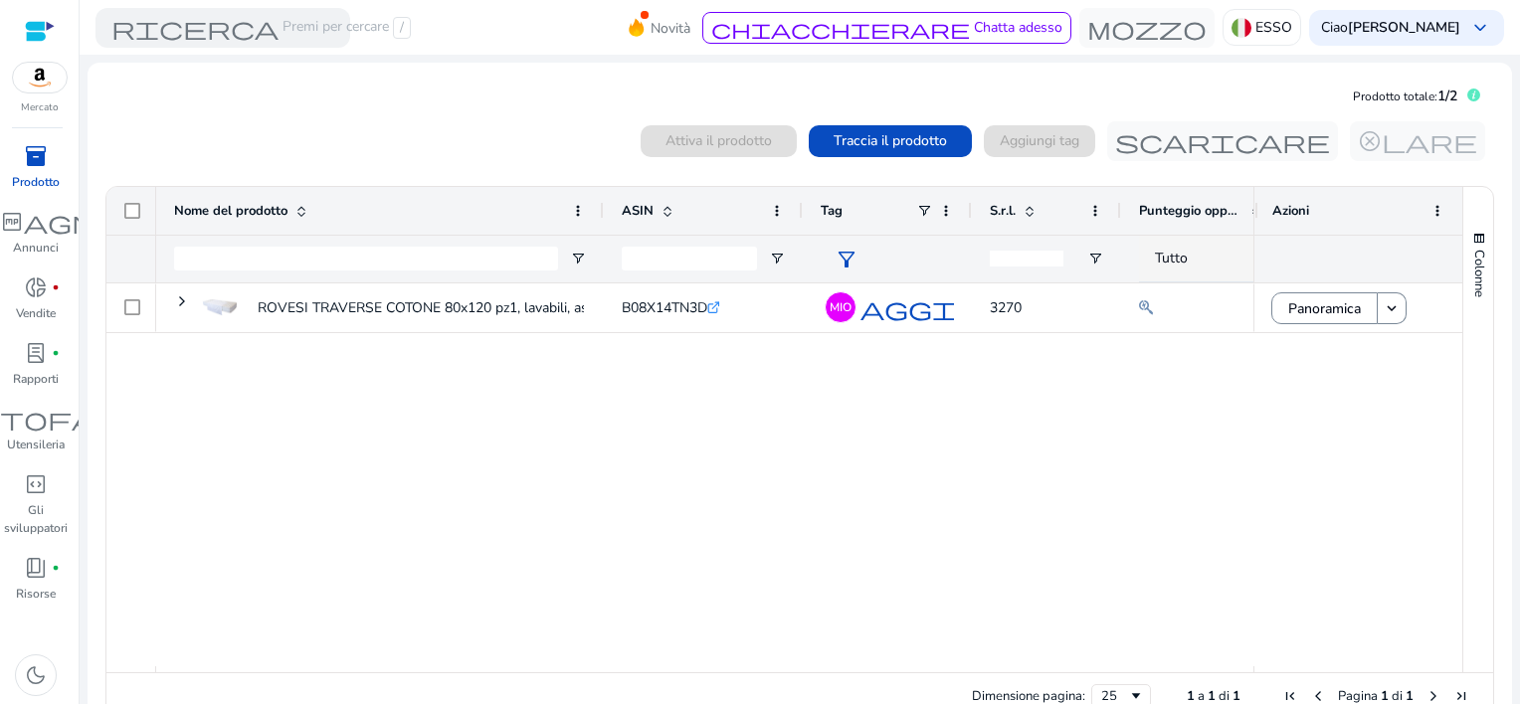
click at [499, 423] on div "ROVESI TRAVERSE COTONE 80x120 pz1, lavabili, assorbenti, impermeabili.... B08X1…" at bounding box center [704, 475] width 1097 height 383
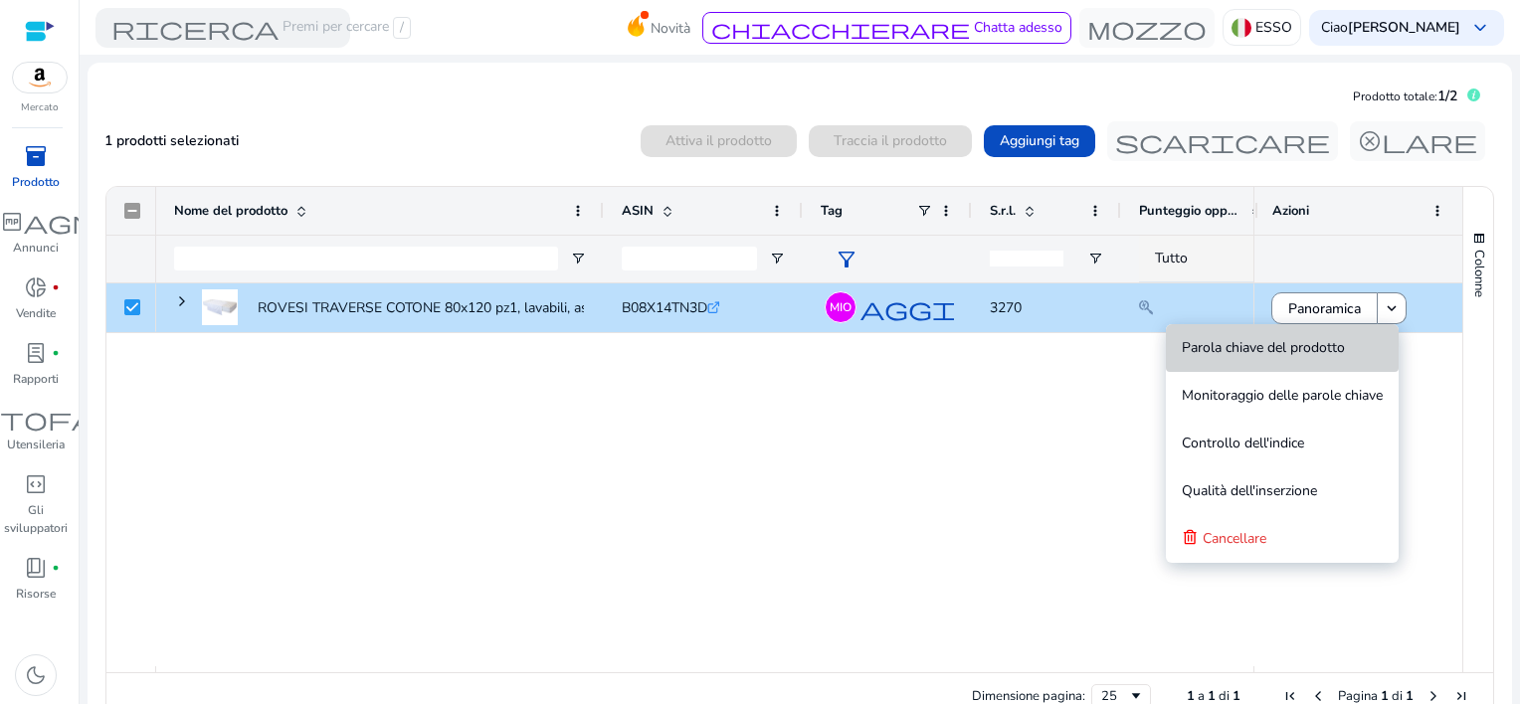
click at [1340, 344] on span "Parola chiave del prodotto" at bounding box center [1263, 347] width 163 height 19
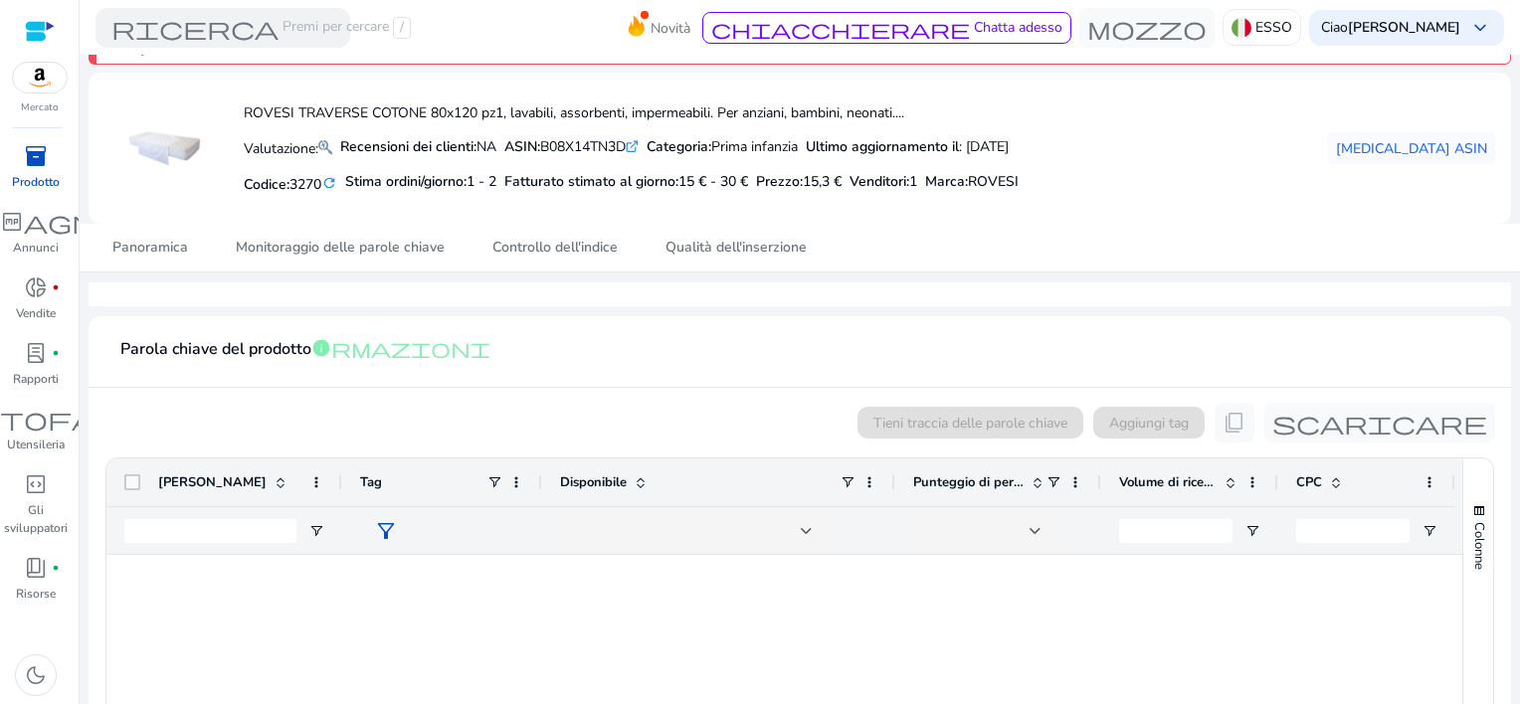
scroll to position [99, 0]
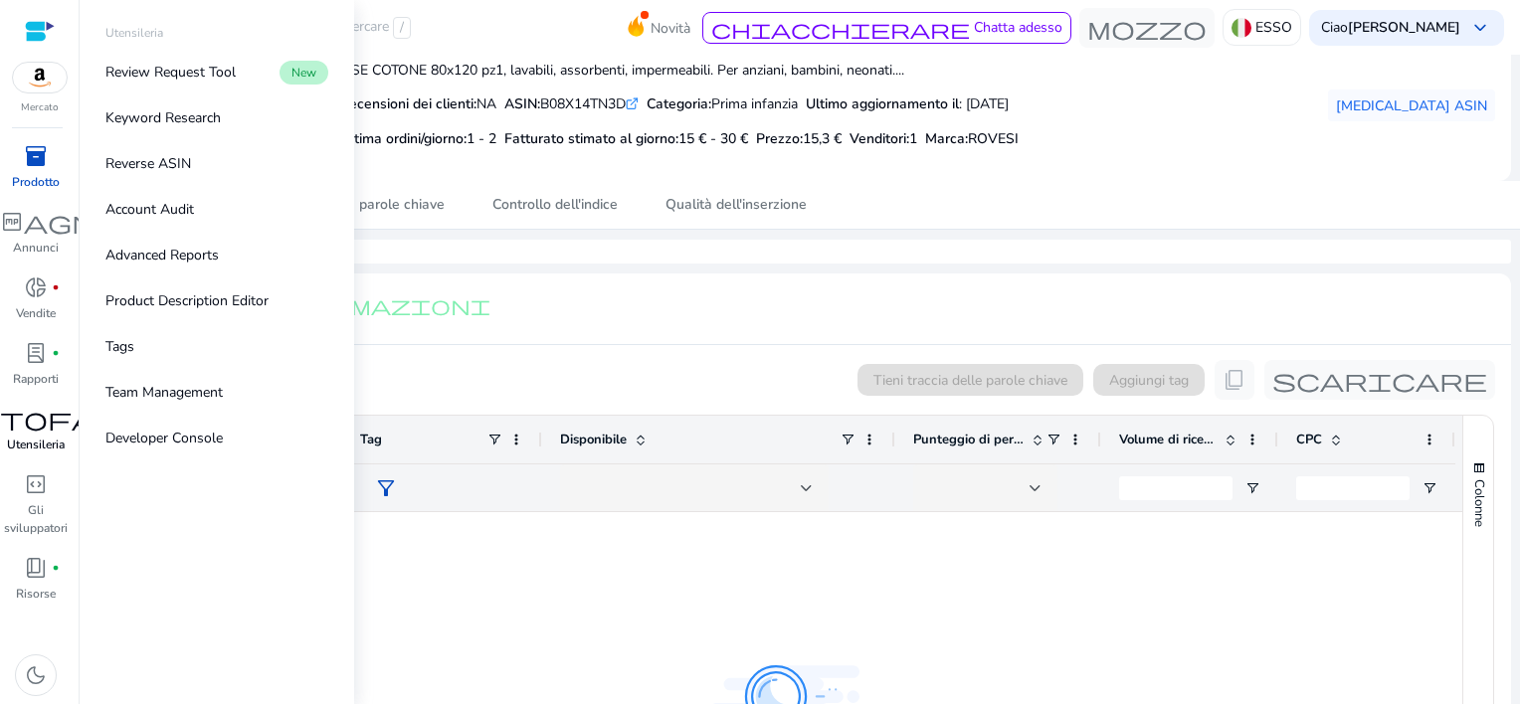
click at [36, 441] on p "Utensileria" at bounding box center [36, 445] width 58 height 18
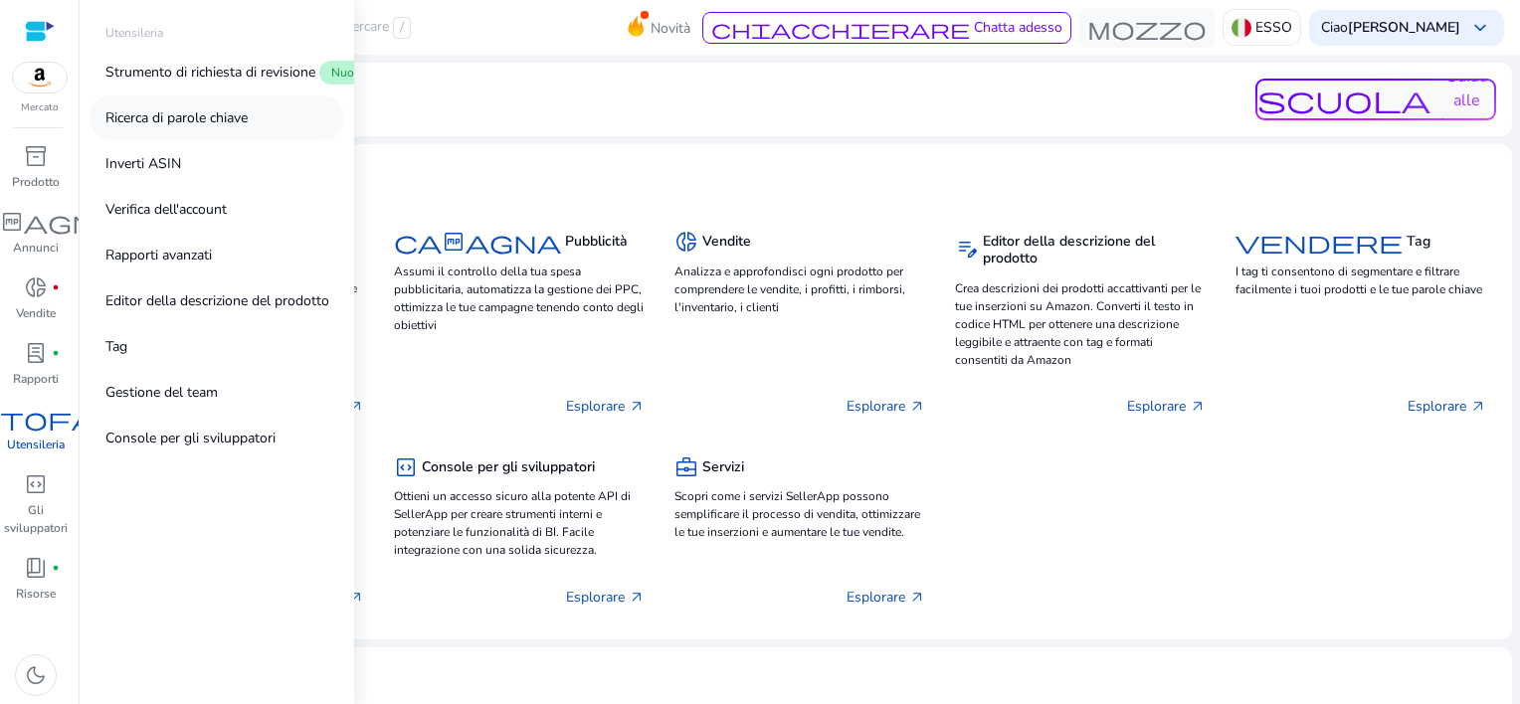
click at [172, 118] on p "Ricerca di parole chiave" at bounding box center [176, 117] width 142 height 21
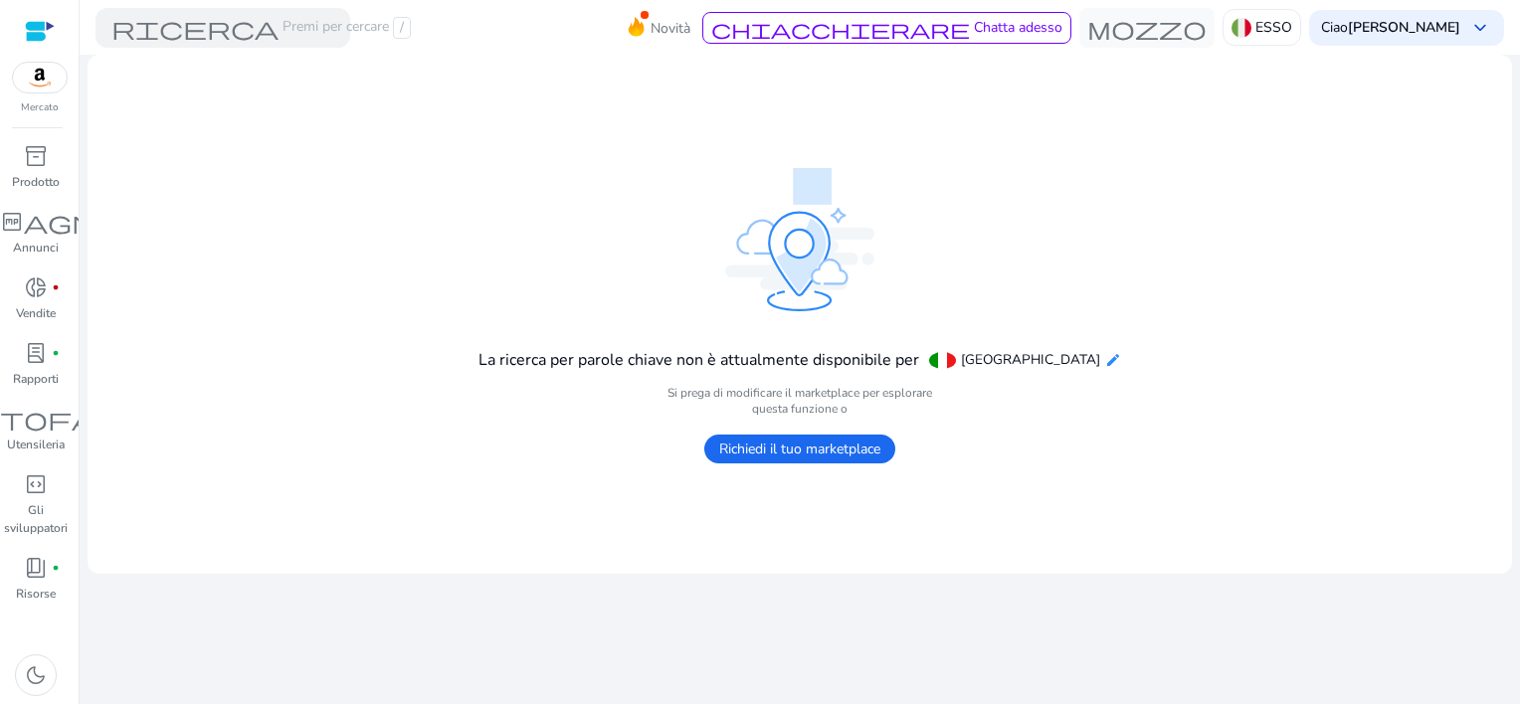
click at [1105, 359] on mat-icon "edit" at bounding box center [1113, 360] width 16 height 16
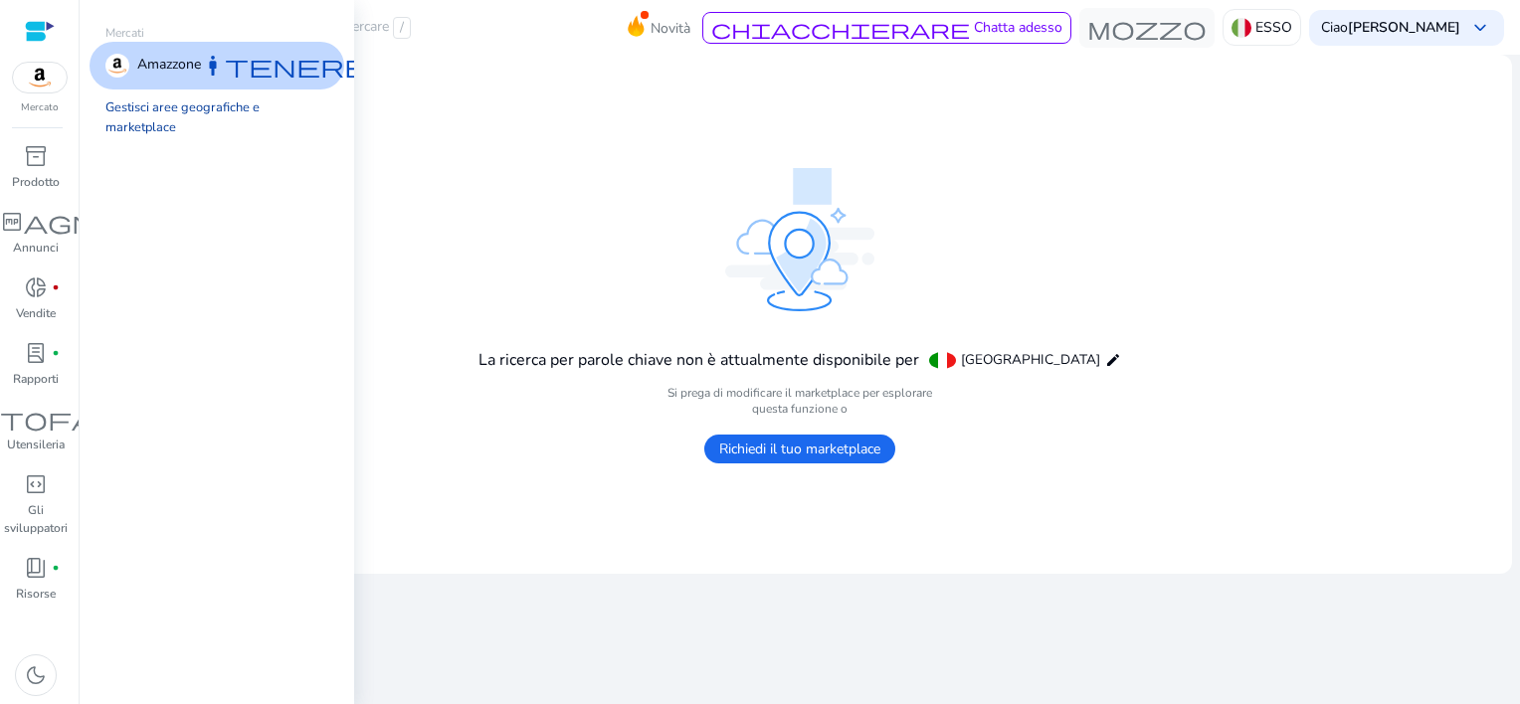
click at [175, 107] on link "Gestisci aree geografiche e marketplace" at bounding box center [217, 118] width 255 height 56
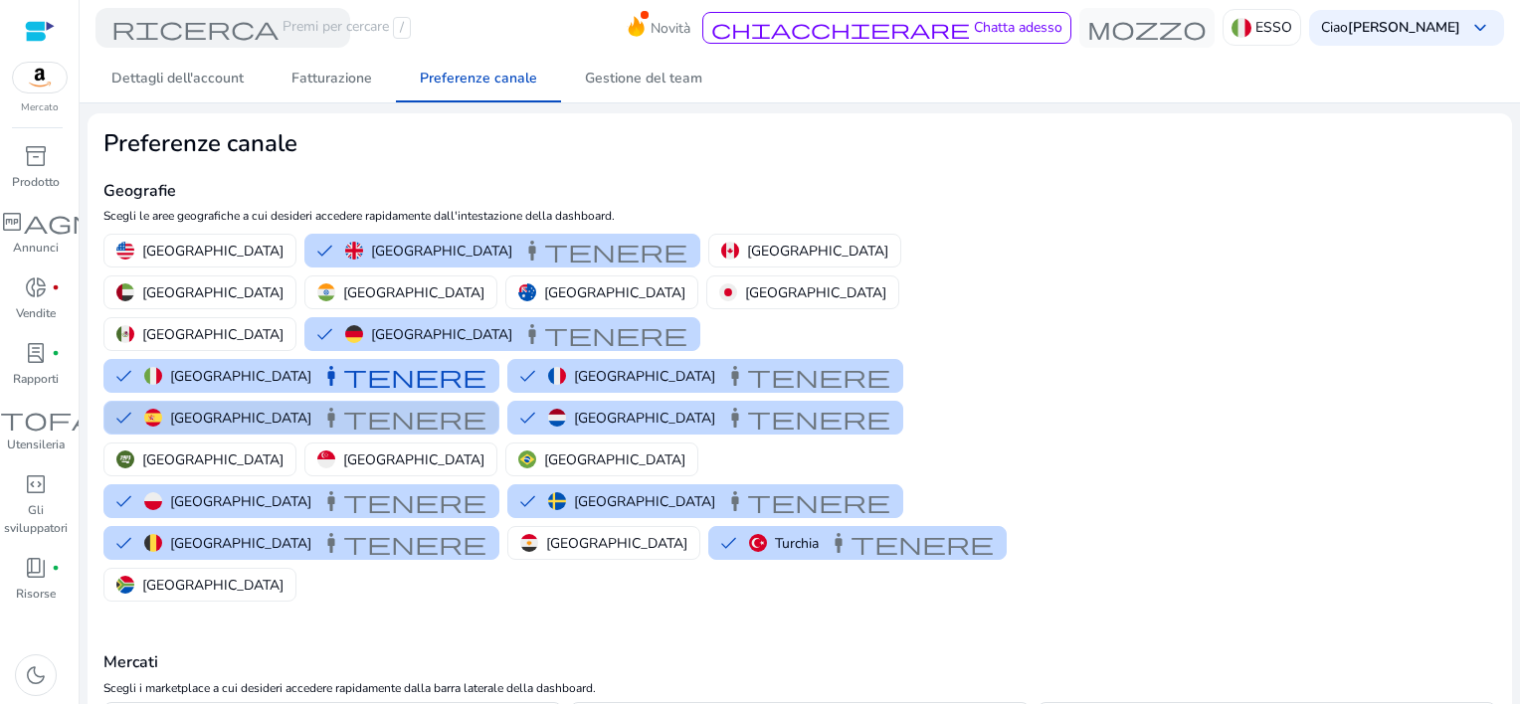
click at [311, 408] on p "[GEOGRAPHIC_DATA]" at bounding box center [240, 418] width 141 height 21
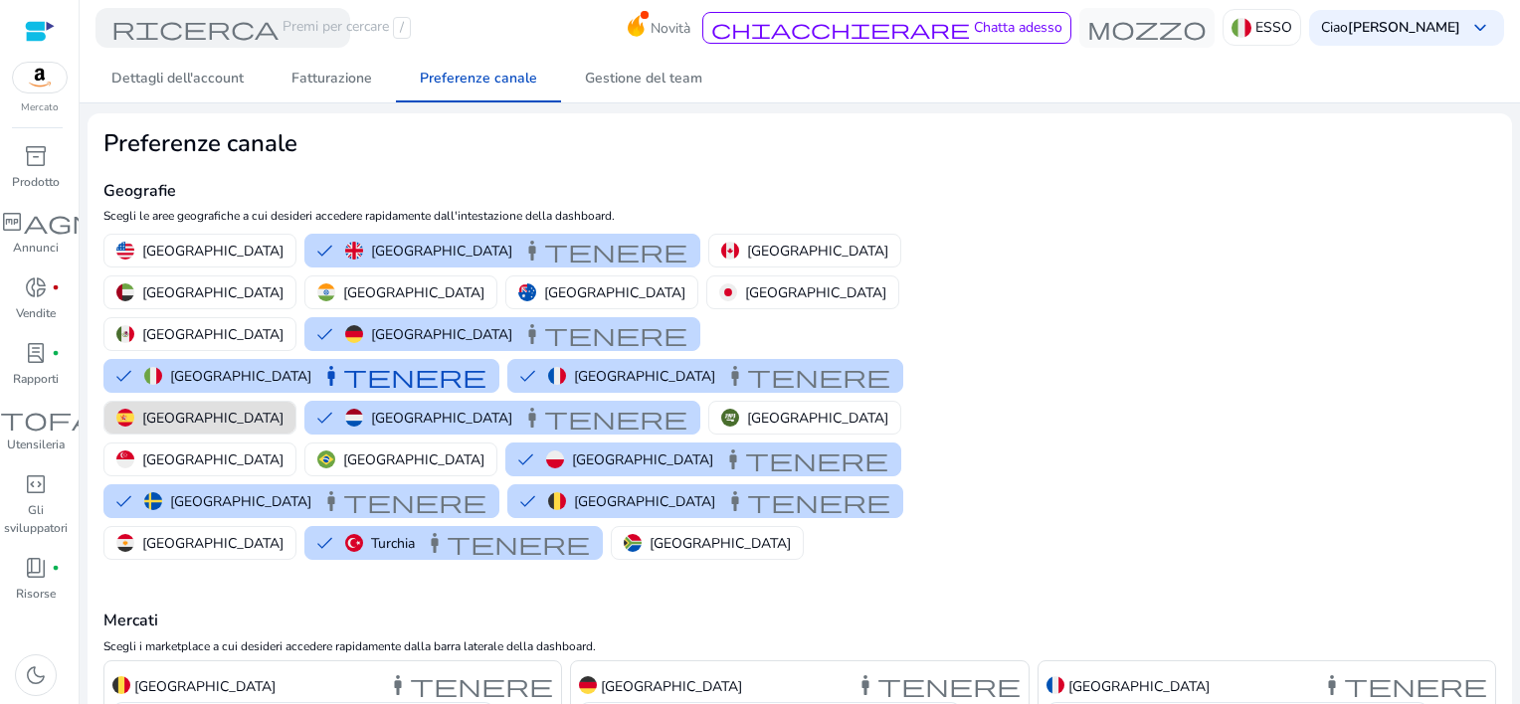
click at [284, 408] on p "[GEOGRAPHIC_DATA]" at bounding box center [212, 418] width 141 height 21
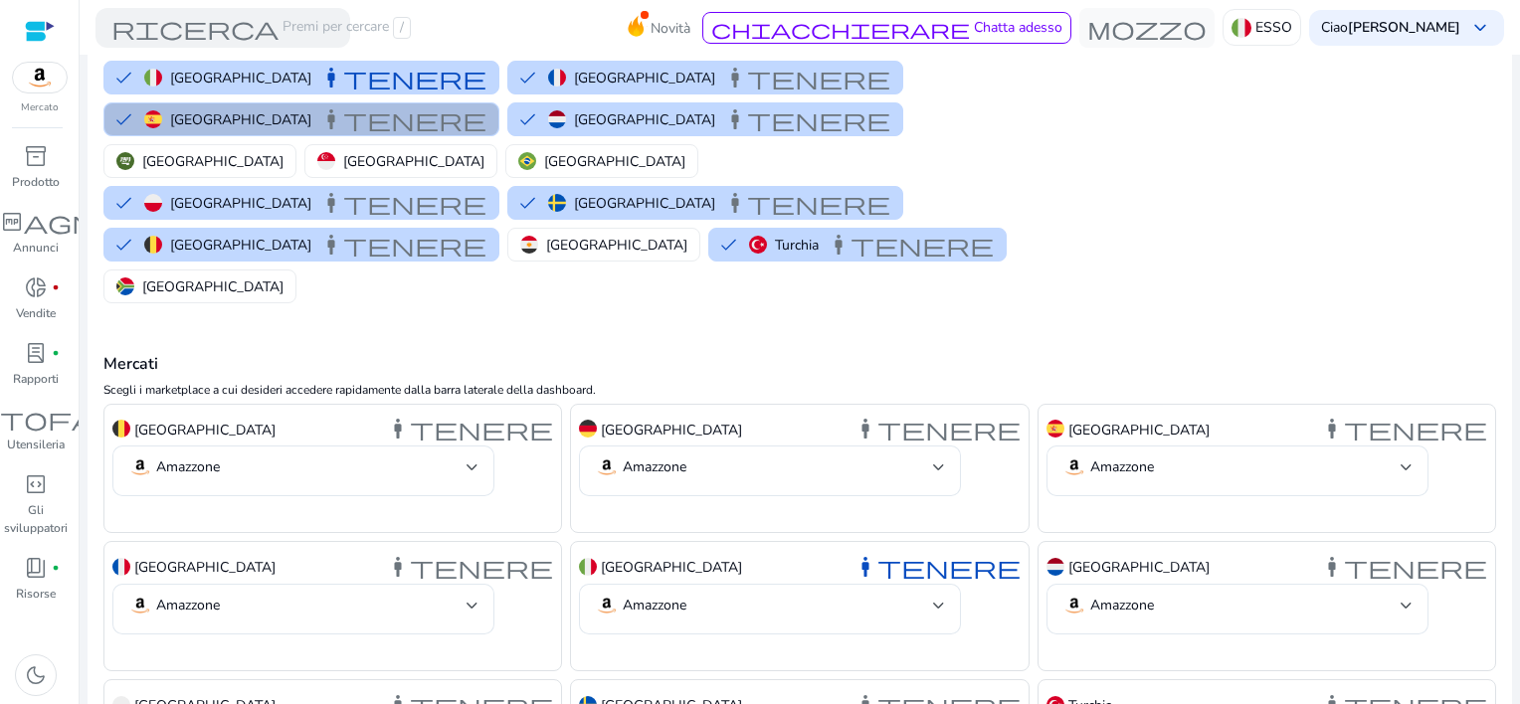
scroll to position [398, 0]
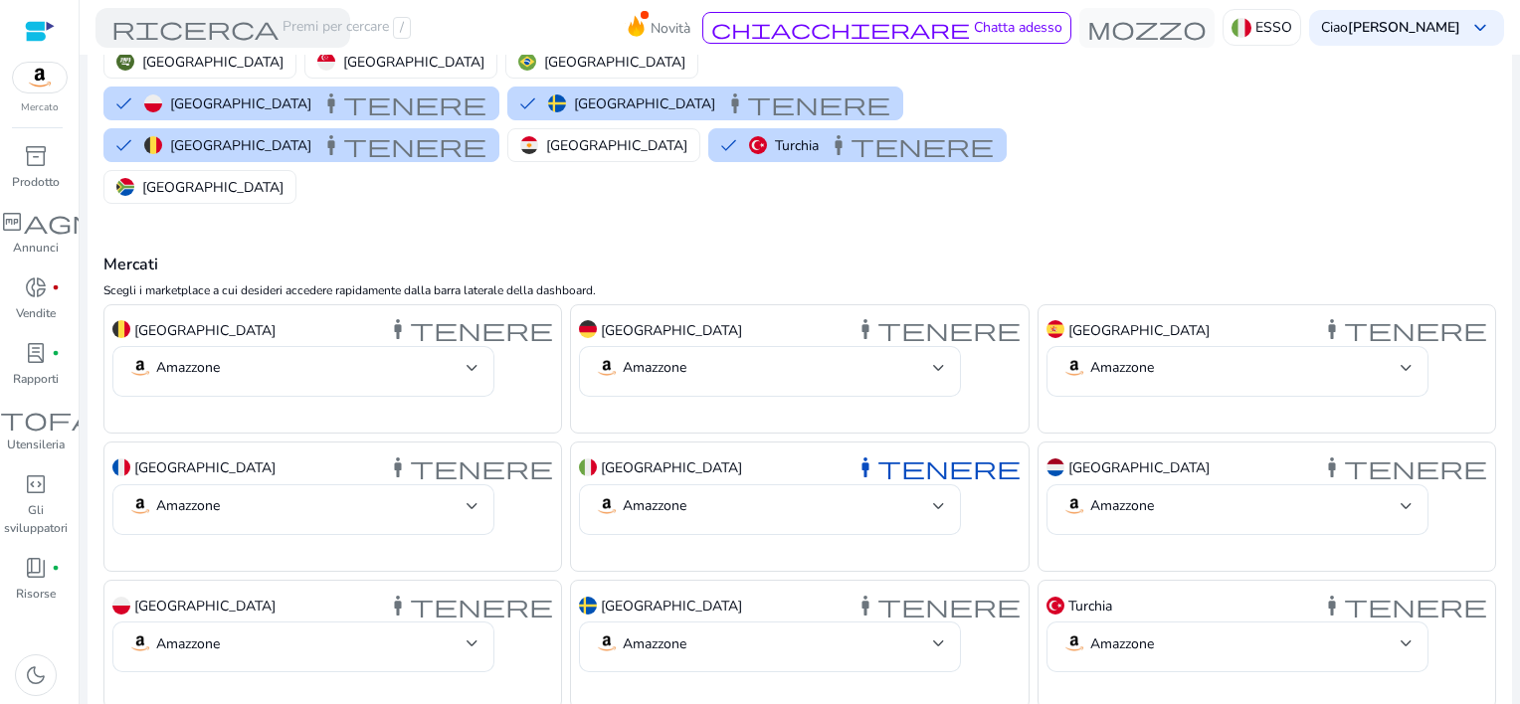
click at [1124, 313] on div "Spagna mantenere" at bounding box center [1267, 330] width 441 height 34
click at [1134, 358] on font "Amazzone" at bounding box center [1122, 367] width 64 height 19
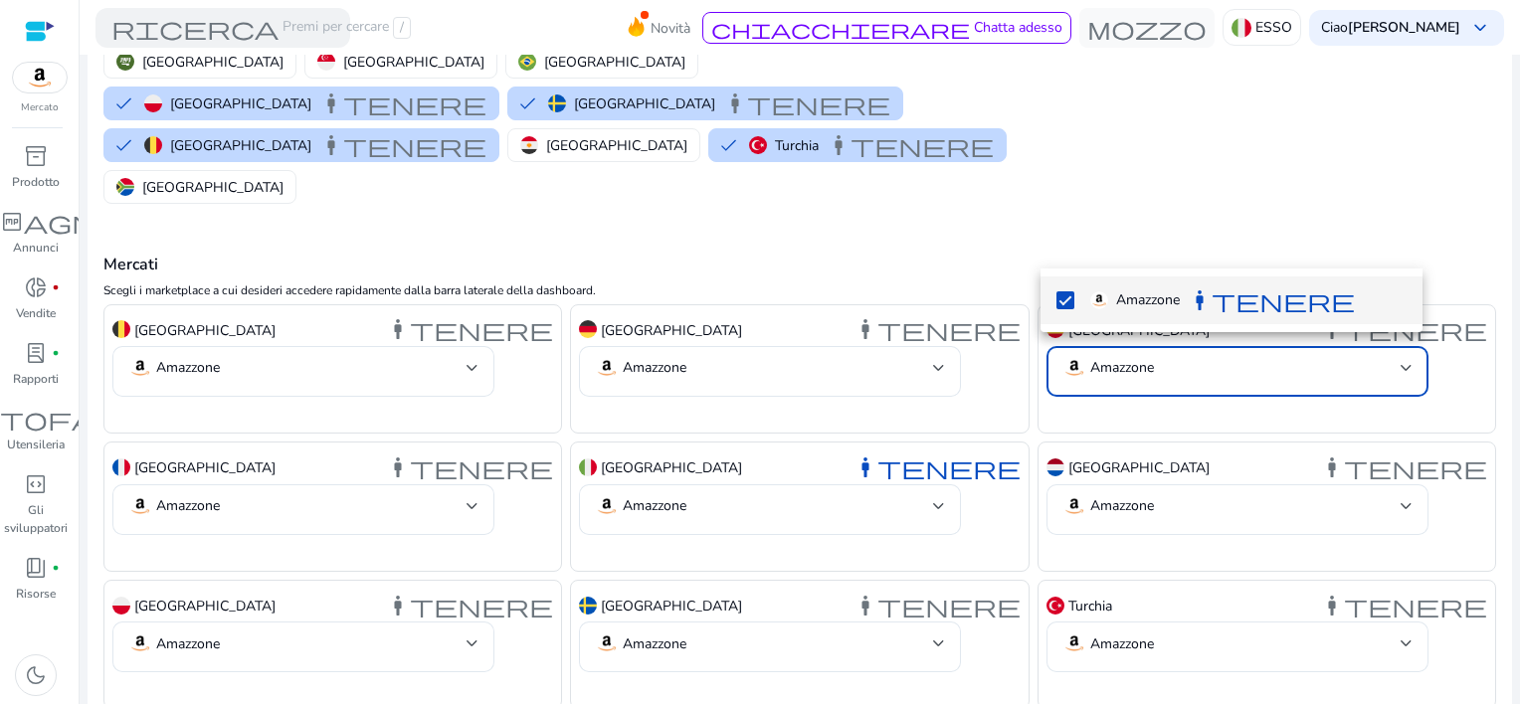
click at [1171, 239] on div at bounding box center [760, 352] width 1520 height 704
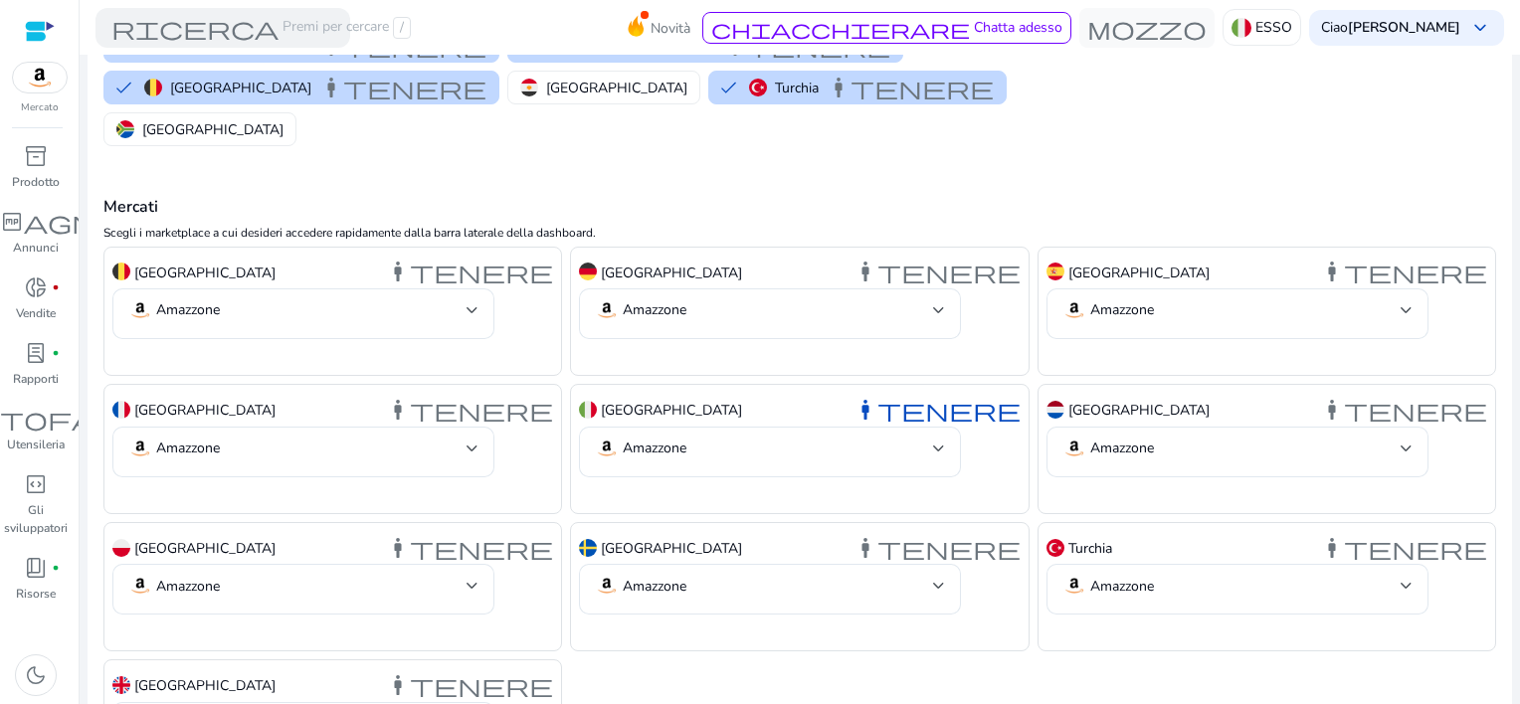
scroll to position [488, 0]
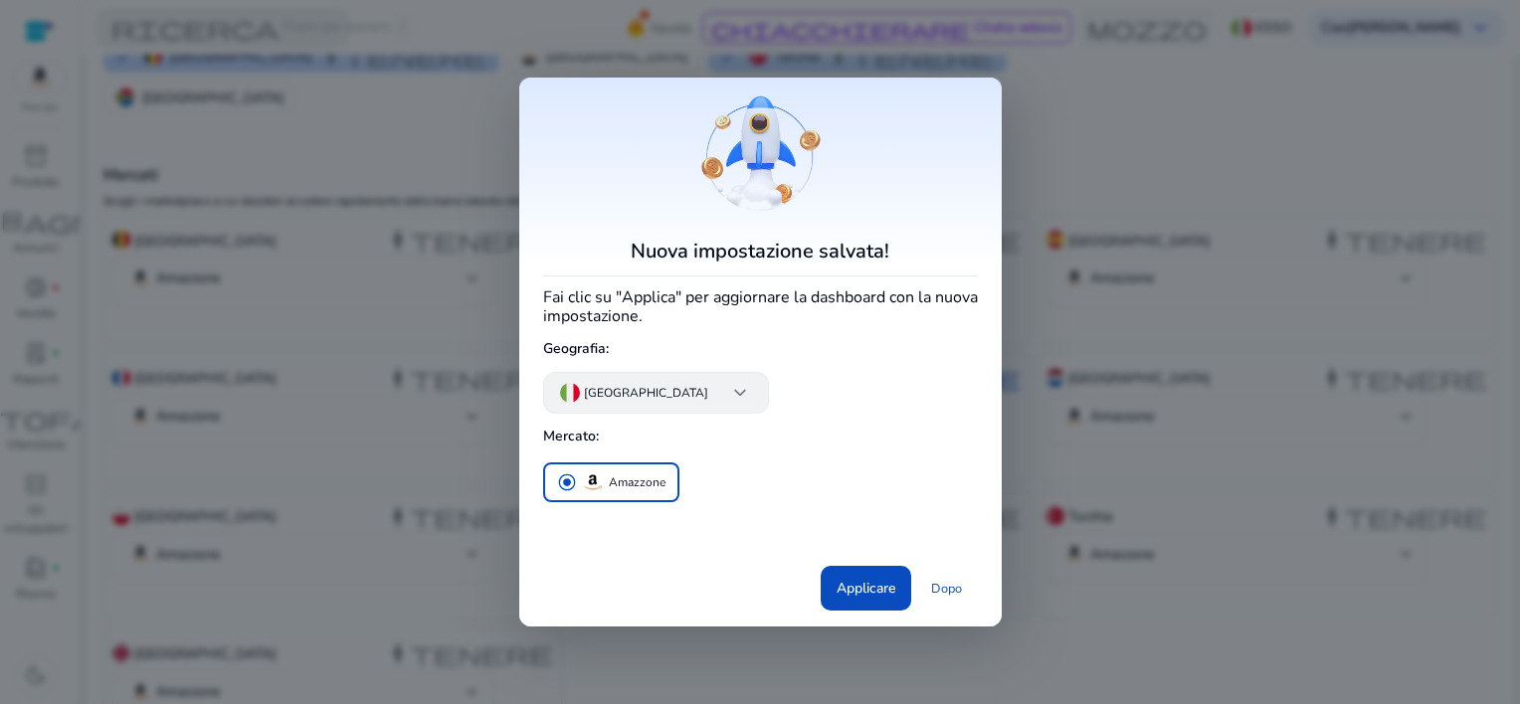
click at [728, 385] on span "keyboard_arrow_down" at bounding box center [740, 393] width 24 height 24
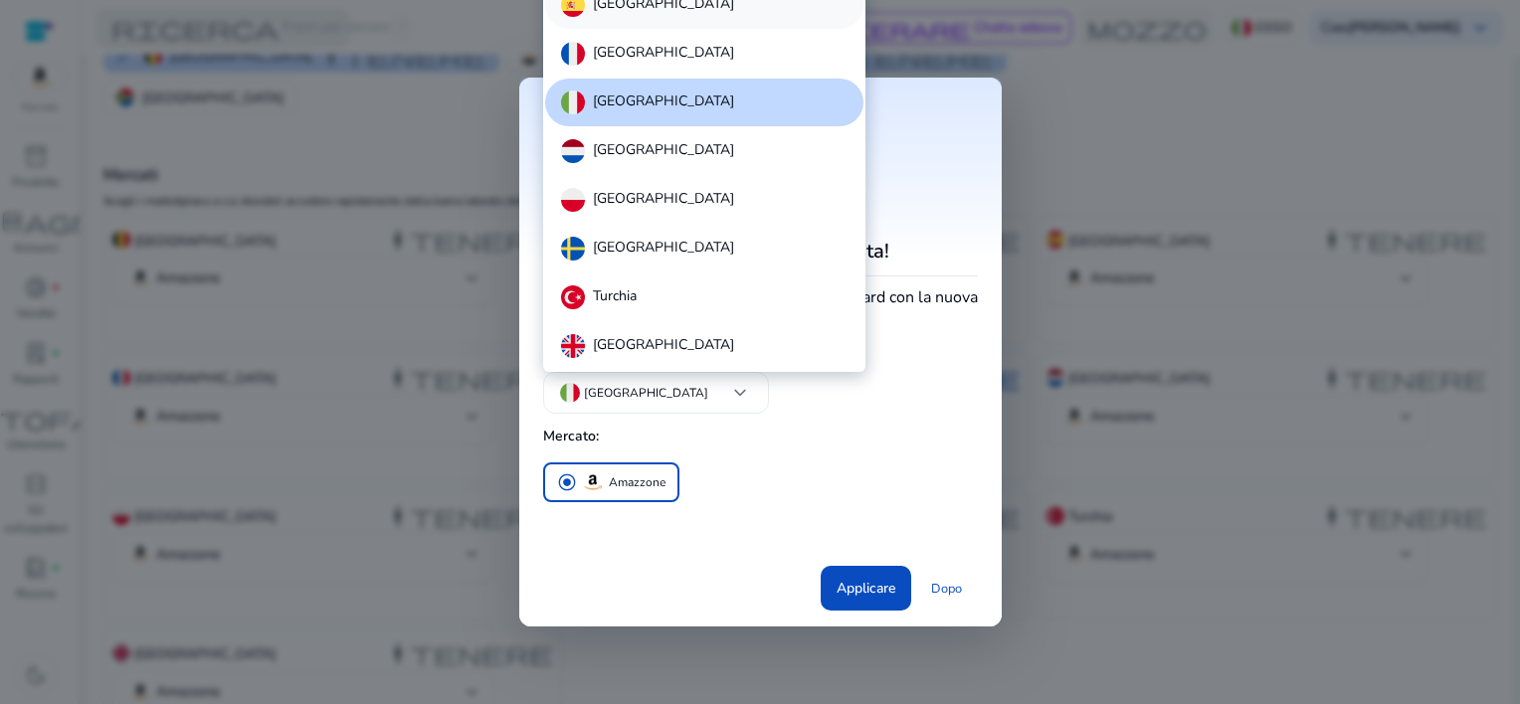
click at [636, 8] on p "[GEOGRAPHIC_DATA]" at bounding box center [663, 5] width 141 height 24
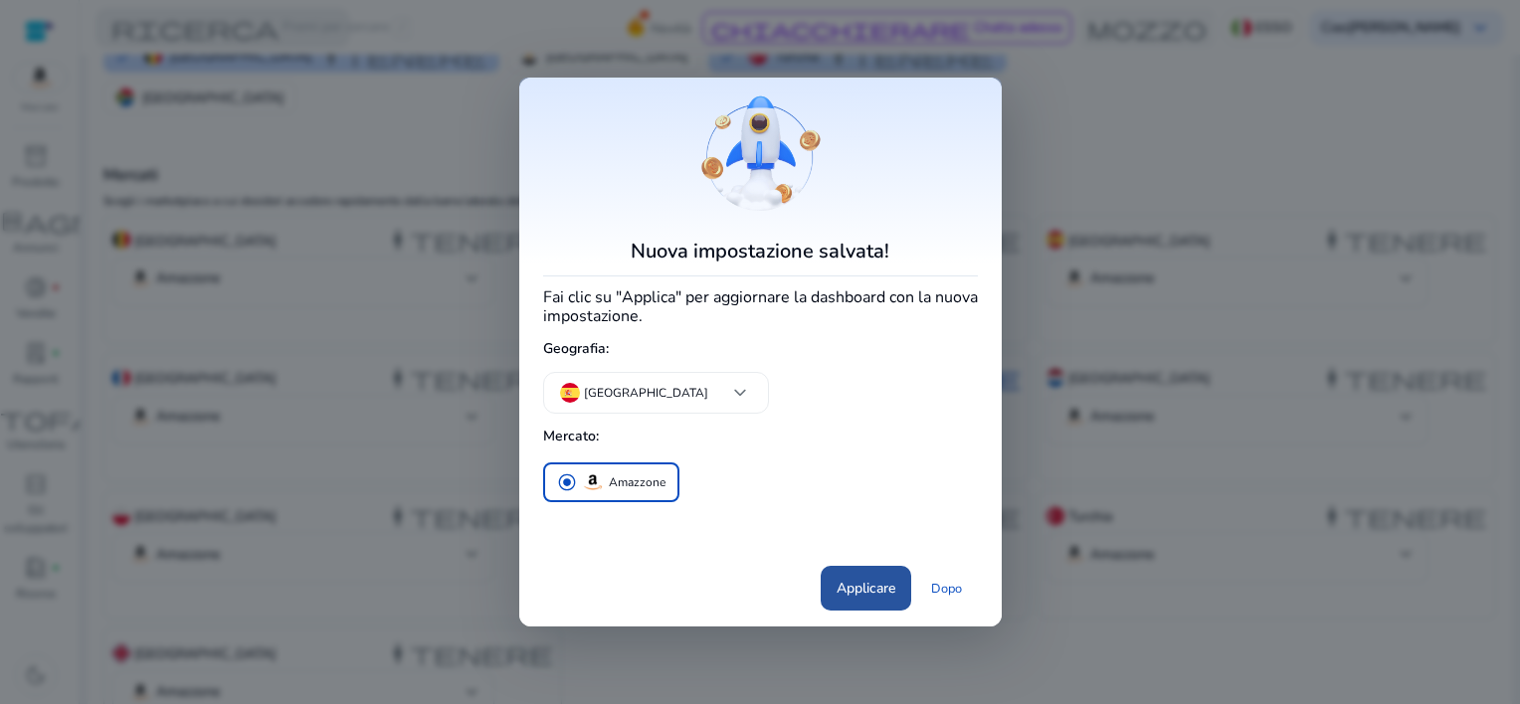
click at [856, 594] on font "Applicare" at bounding box center [866, 588] width 59 height 21
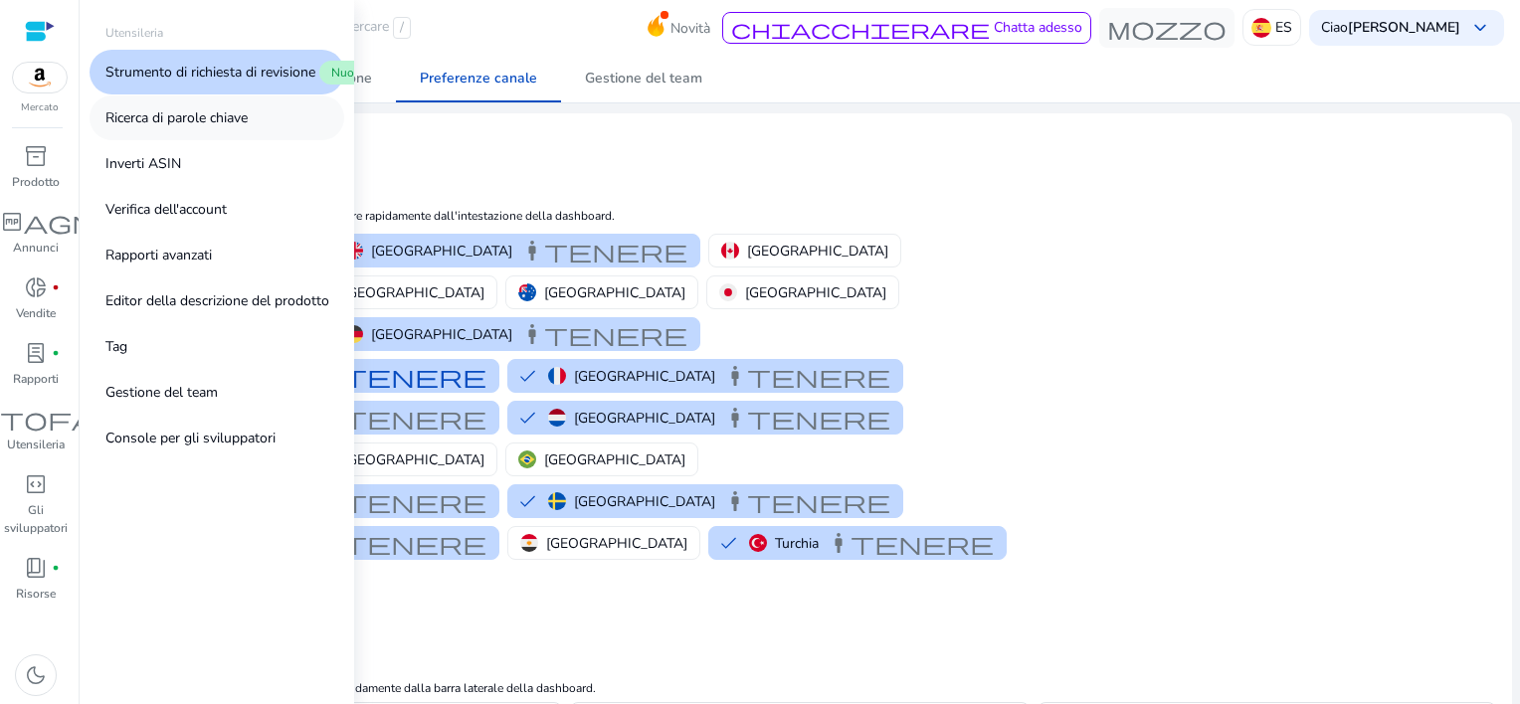
click at [231, 111] on p "Ricerca di parole chiave" at bounding box center [176, 117] width 142 height 21
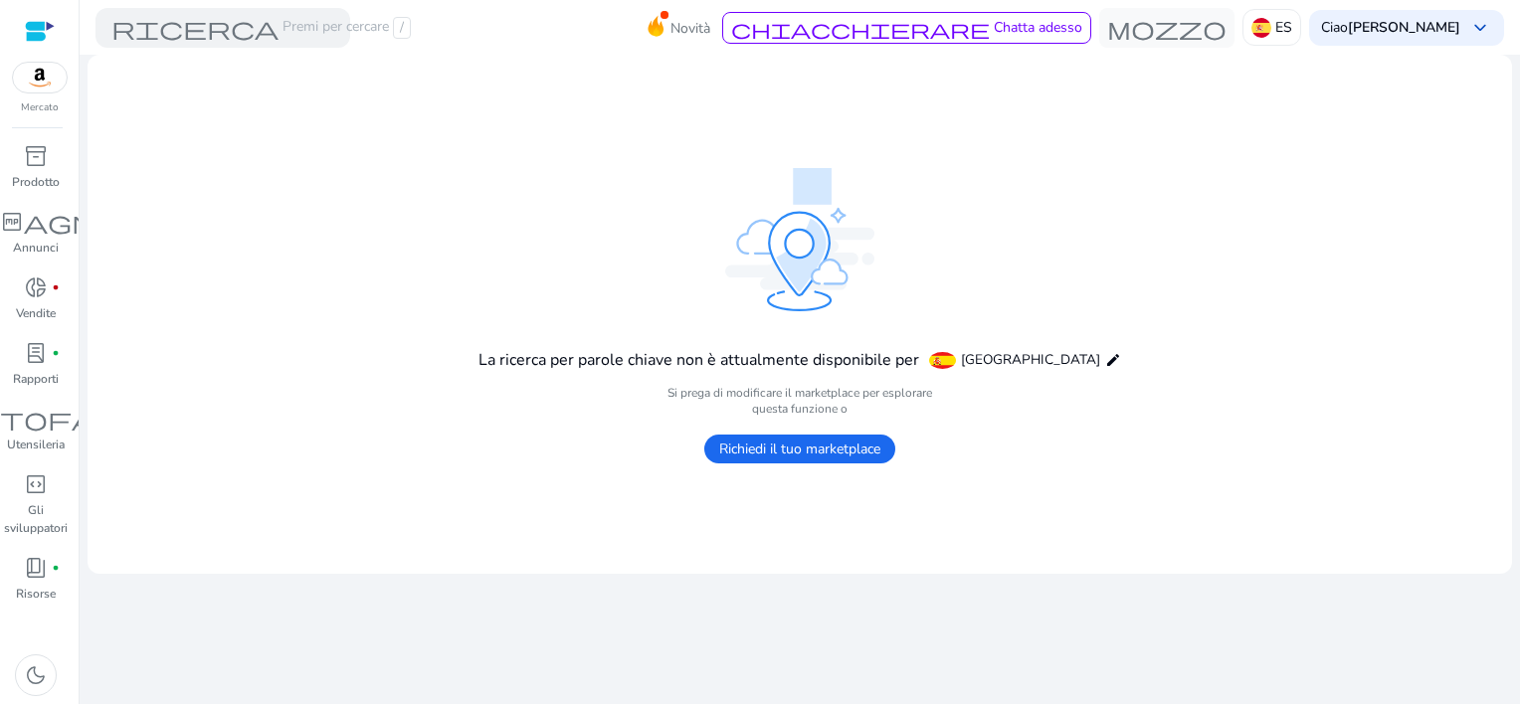
click at [837, 451] on font "Richiedi il tuo marketplace" at bounding box center [799, 449] width 161 height 19
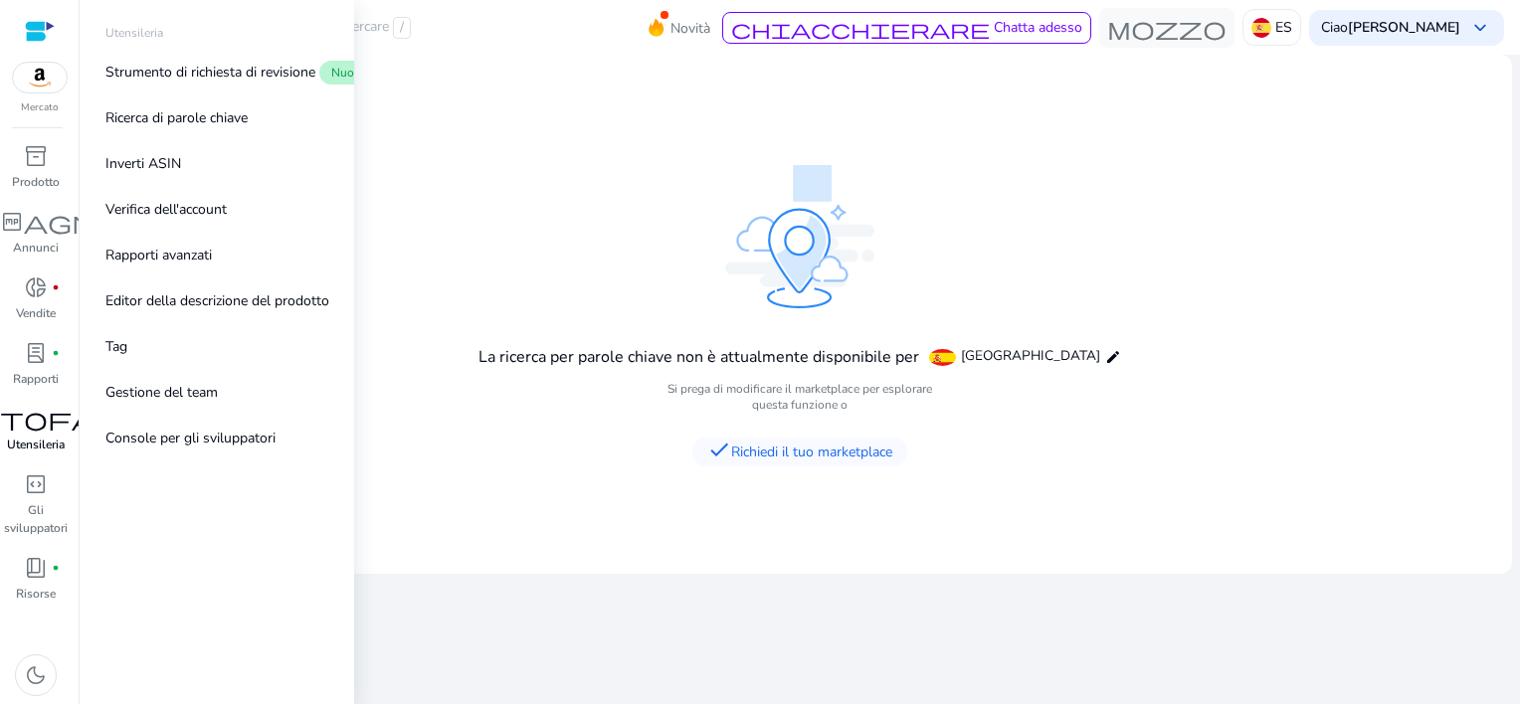
click at [51, 417] on span "tuttofare" at bounding box center [35, 419] width 215 height 24
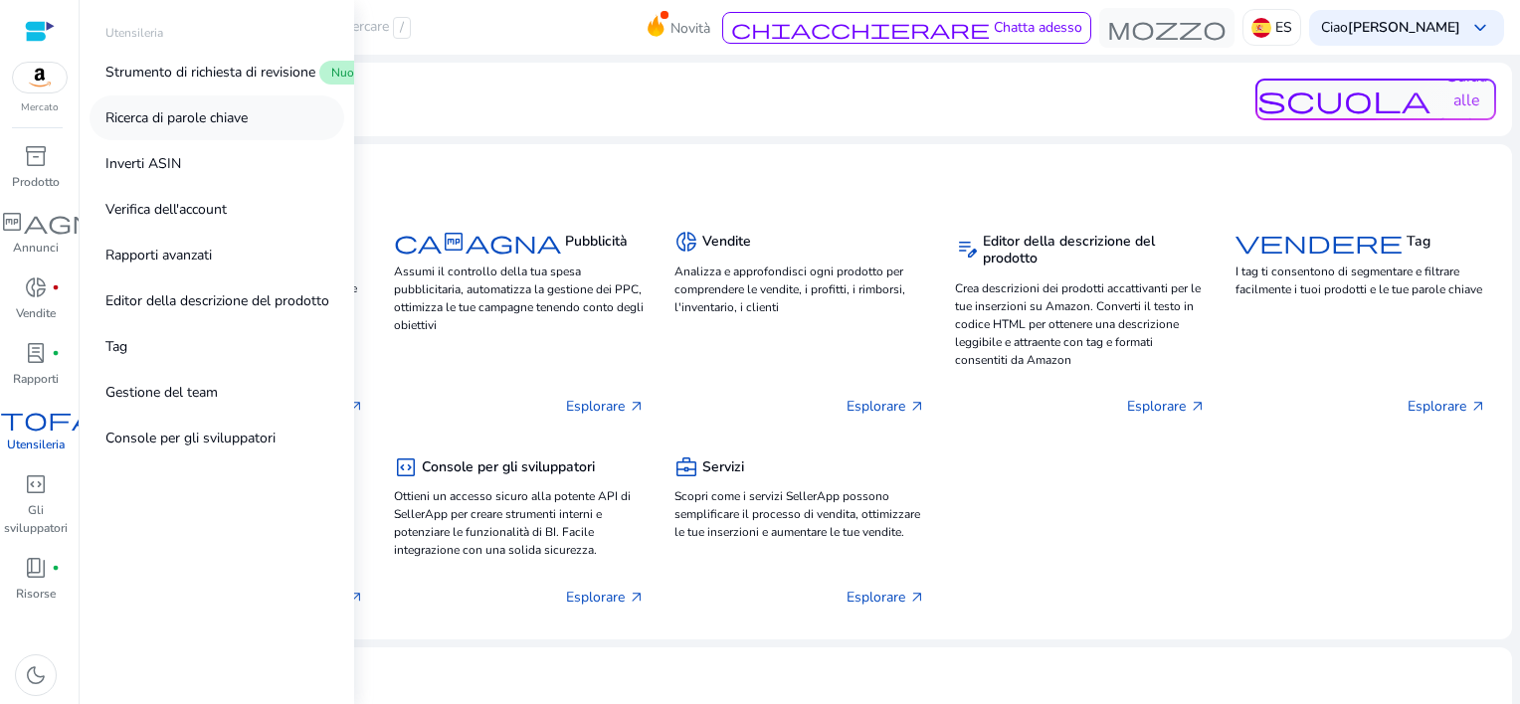
click at [173, 119] on p "Ricerca di parole chiave" at bounding box center [176, 117] width 142 height 21
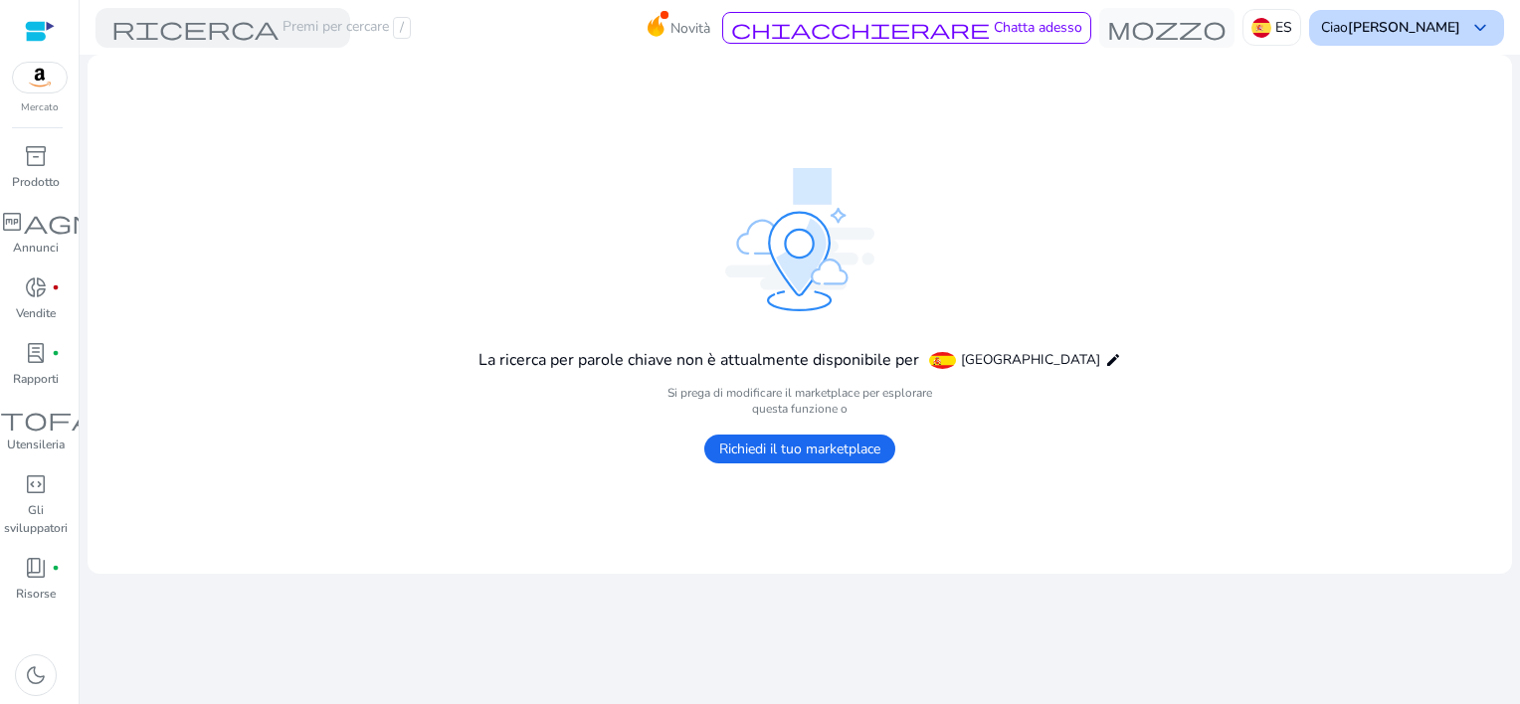
click at [1456, 32] on b "[PERSON_NAME]" at bounding box center [1404, 27] width 112 height 19
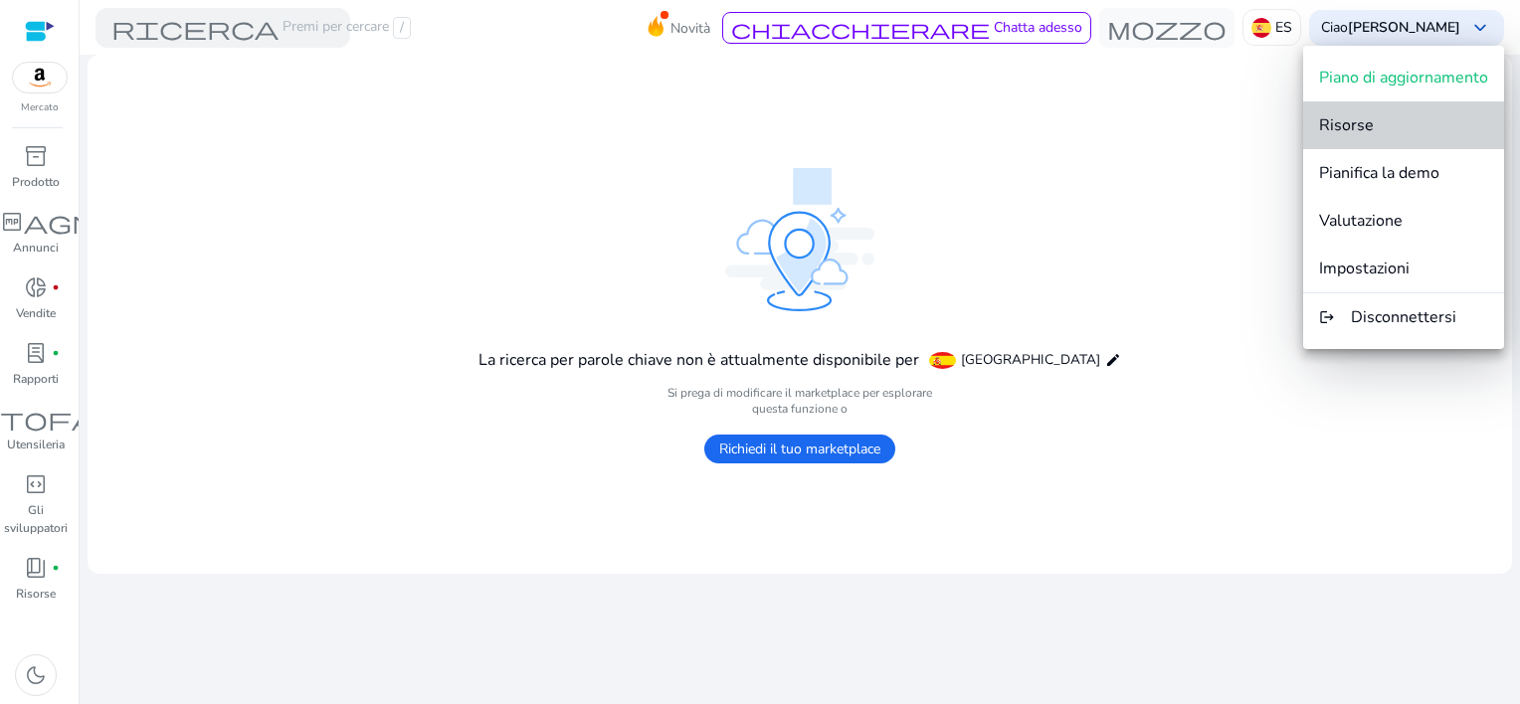
click at [1374, 126] on span "Risorse" at bounding box center [1403, 125] width 169 height 22
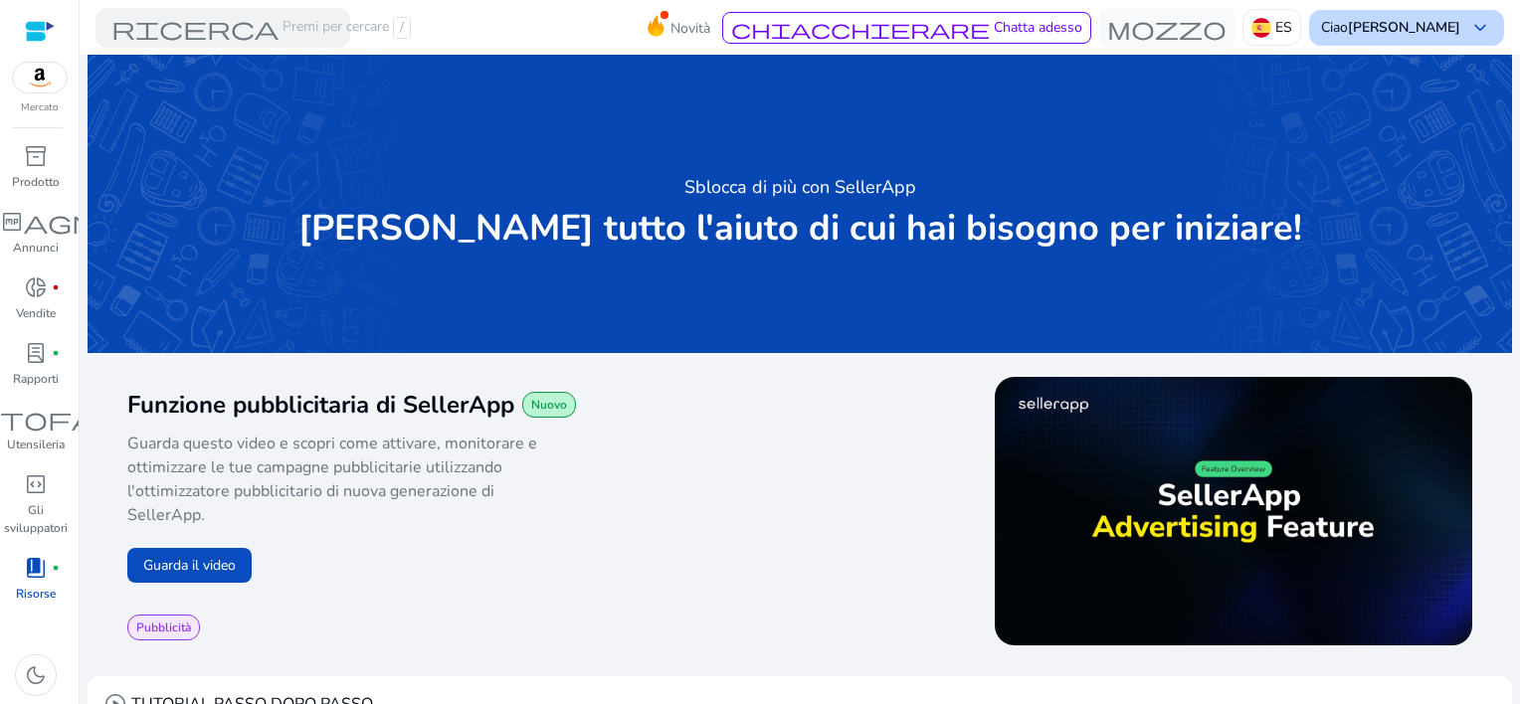
click at [1469, 26] on span "keyboard_arrow_down" at bounding box center [1481, 28] width 24 height 24
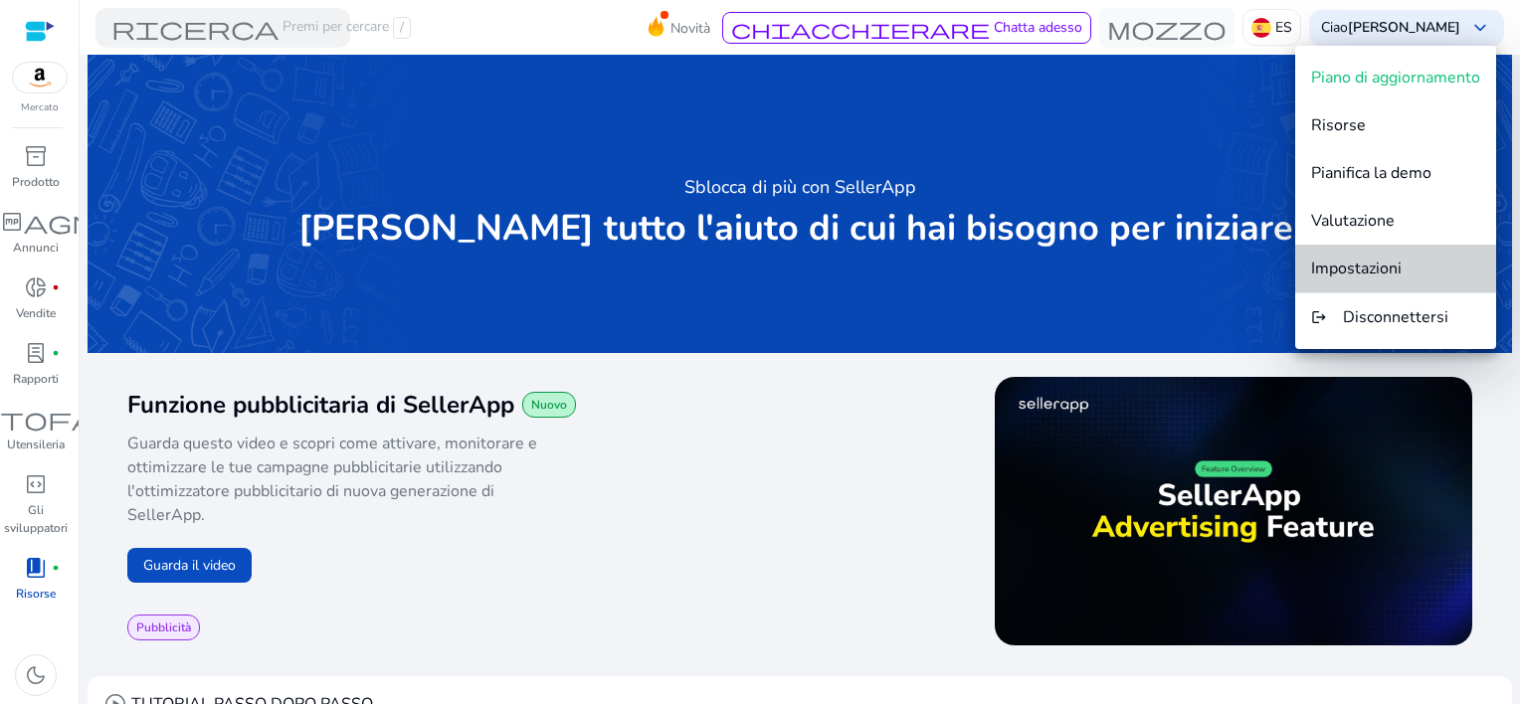
click at [1387, 263] on span "Impostazioni" at bounding box center [1356, 269] width 91 height 22
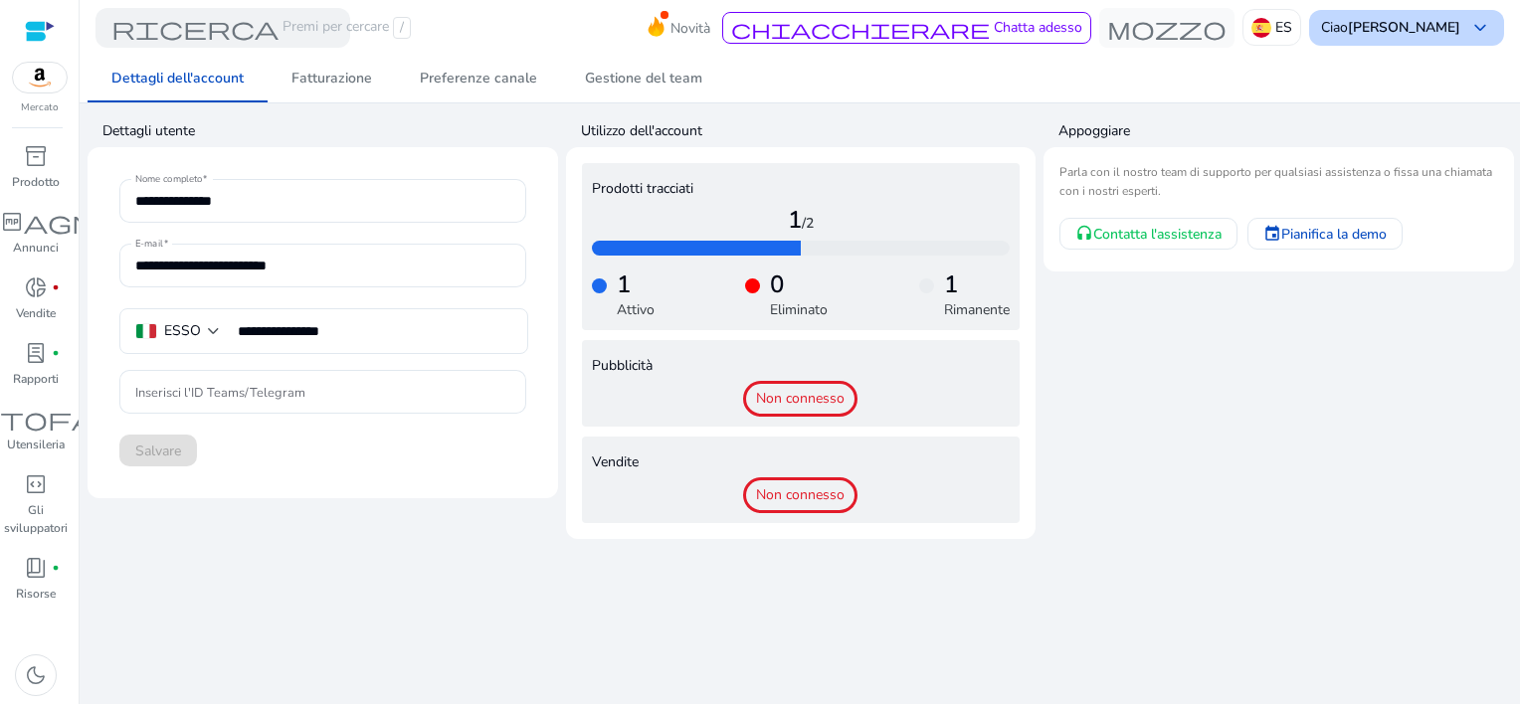
click at [1474, 24] on span "keyboard_arrow_down" at bounding box center [1481, 28] width 24 height 24
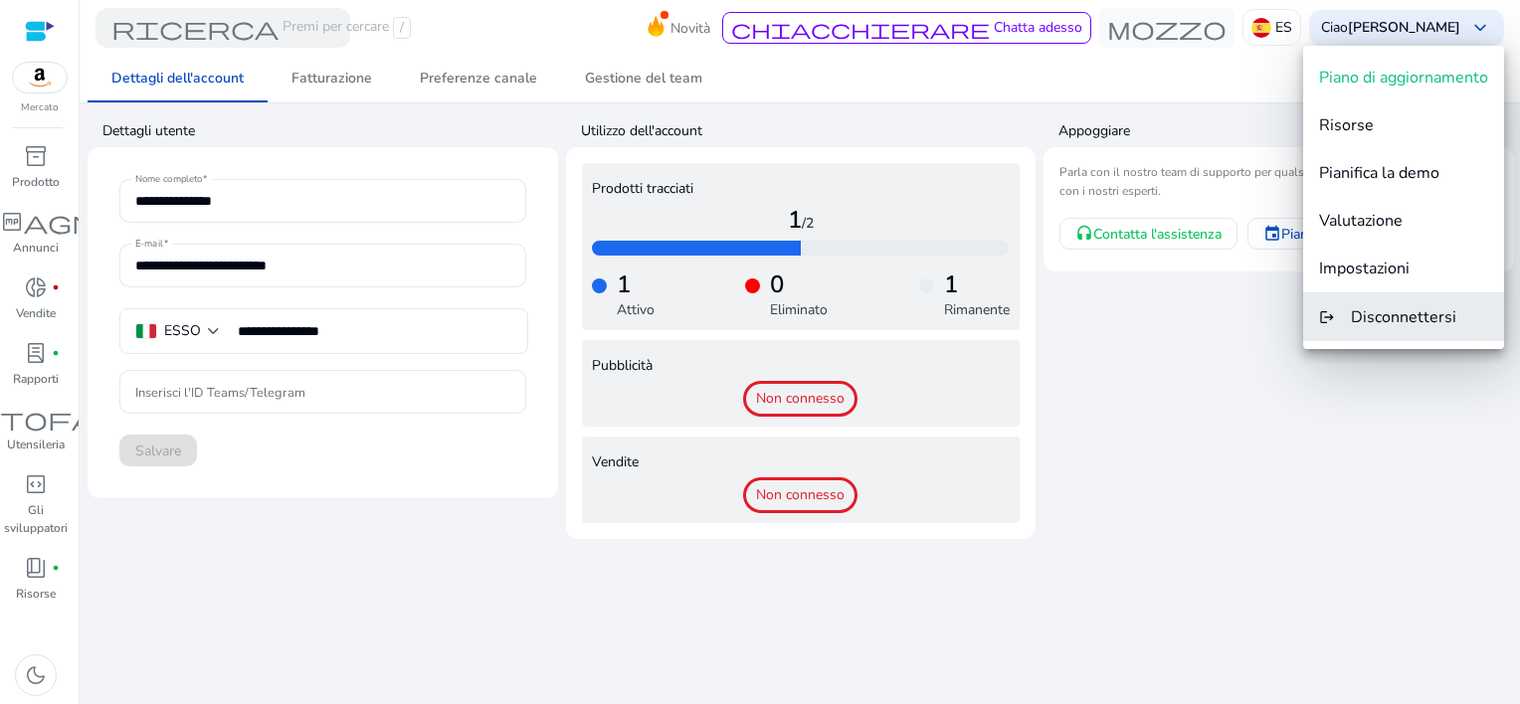
click at [1395, 316] on span "Disconnettersi" at bounding box center [1403, 317] width 105 height 22
